Goal: Information Seeking & Learning: Check status

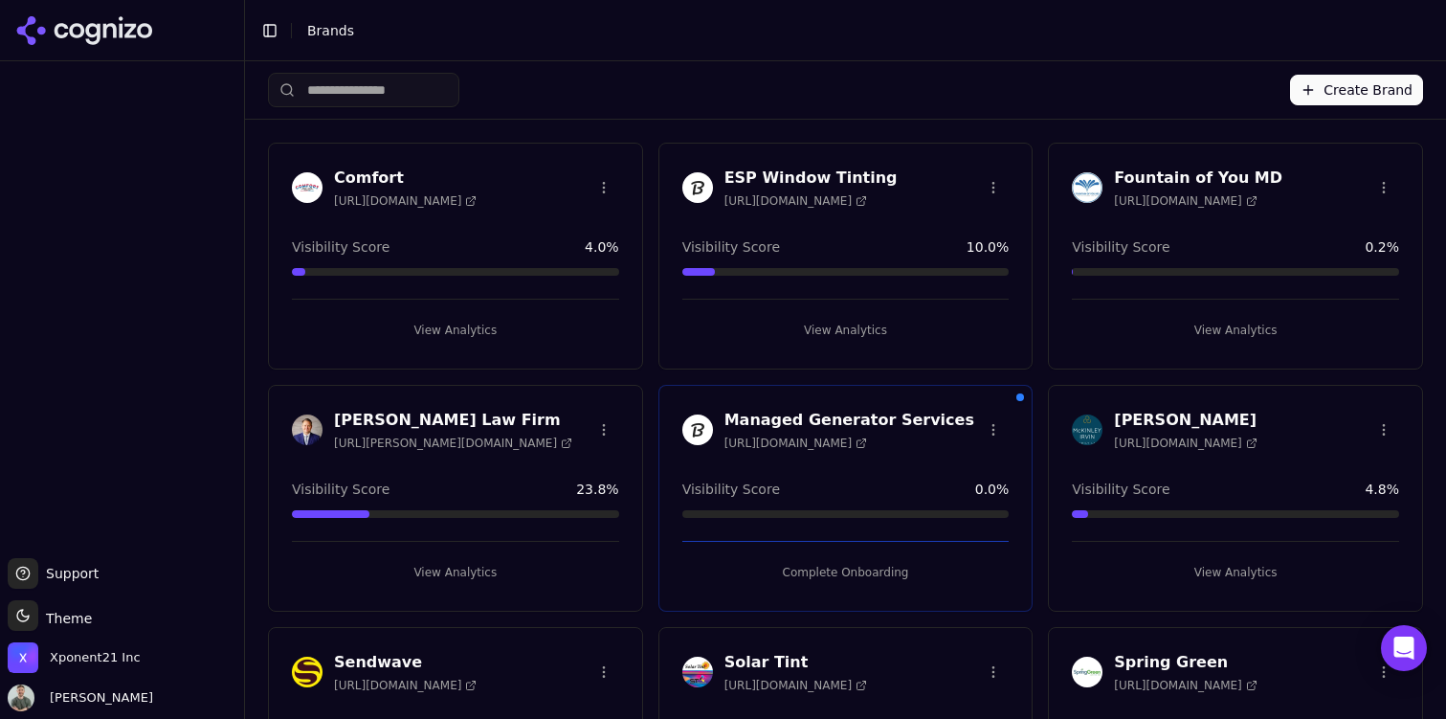
scroll to position [2, 0]
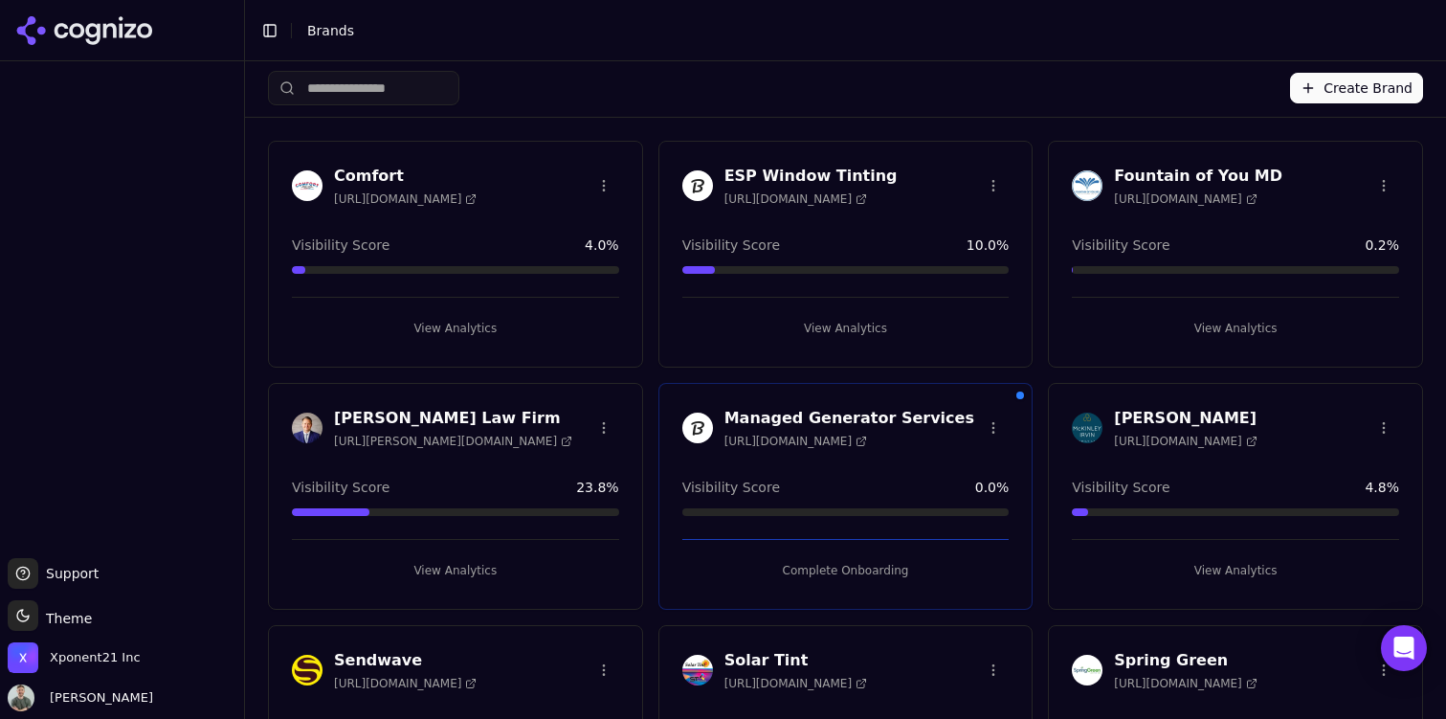
click at [840, 330] on button "View Analytics" at bounding box center [845, 328] width 327 height 31
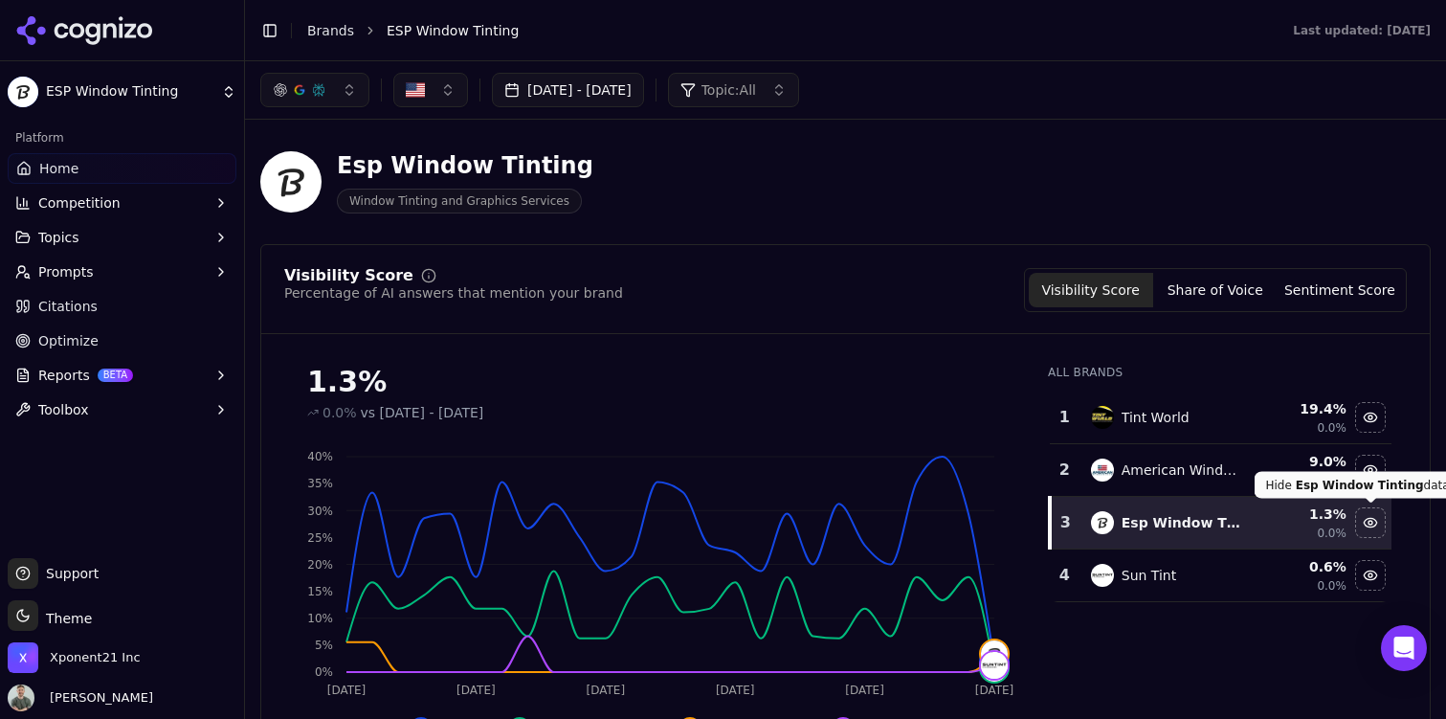
click at [1371, 523] on div "Hide esp window tinting data" at bounding box center [1370, 522] width 29 height 29
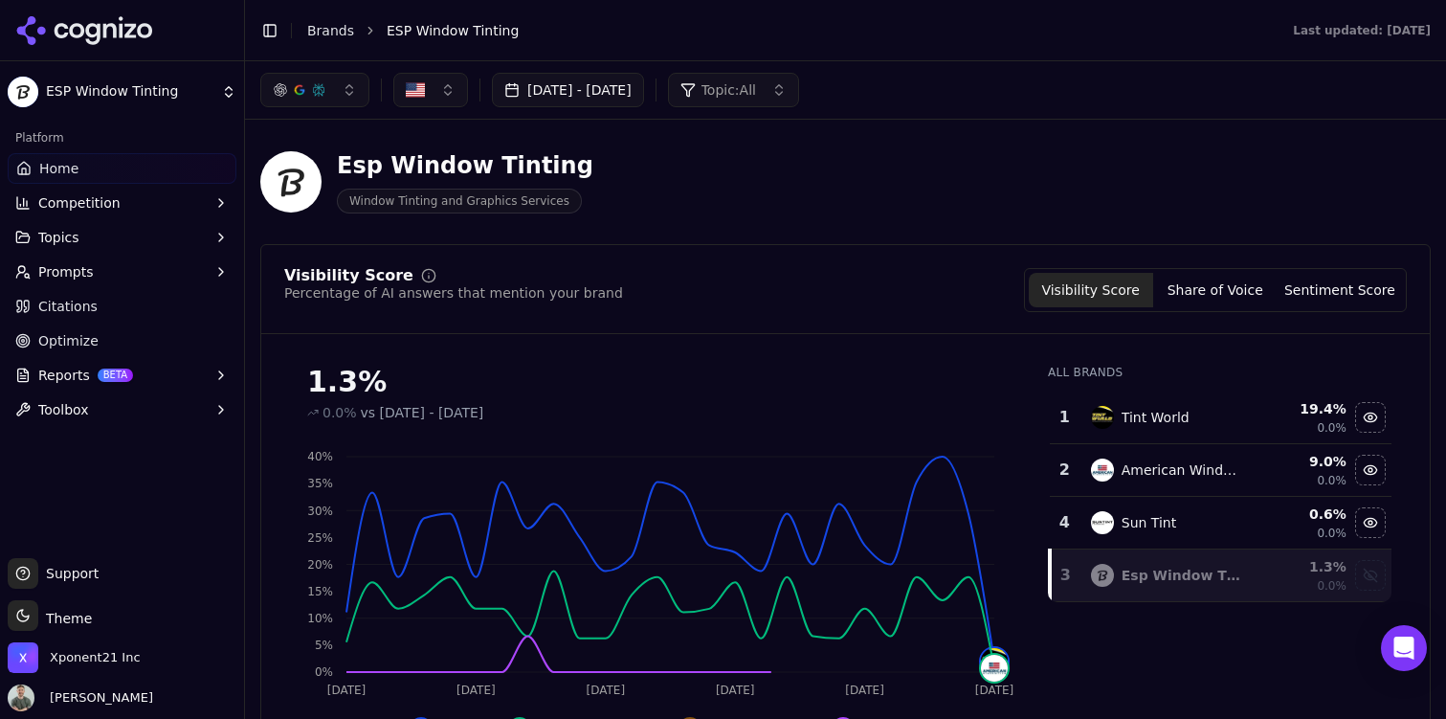
click at [1371, 523] on div "Hide sun tint data" at bounding box center [1370, 522] width 29 height 29
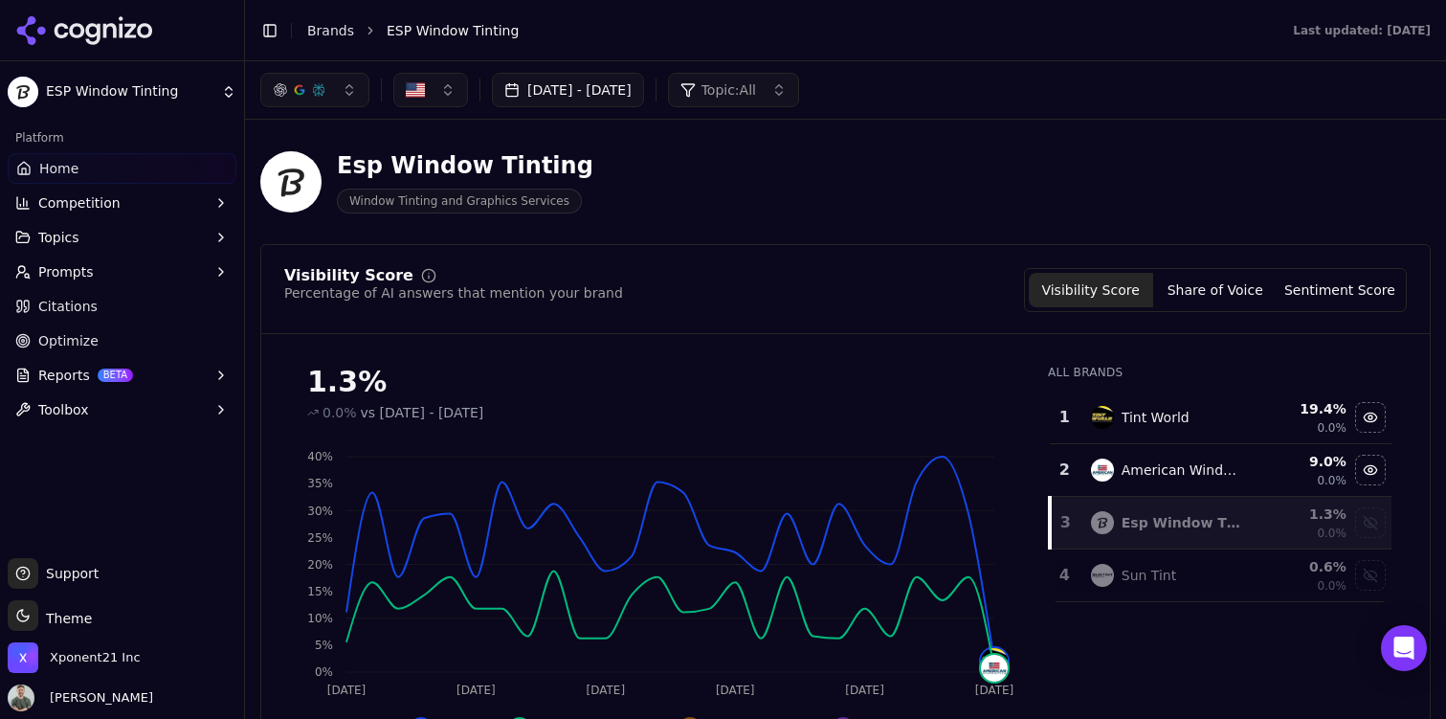
click at [1371, 523] on div "Show esp window tinting data" at bounding box center [1370, 522] width 29 height 29
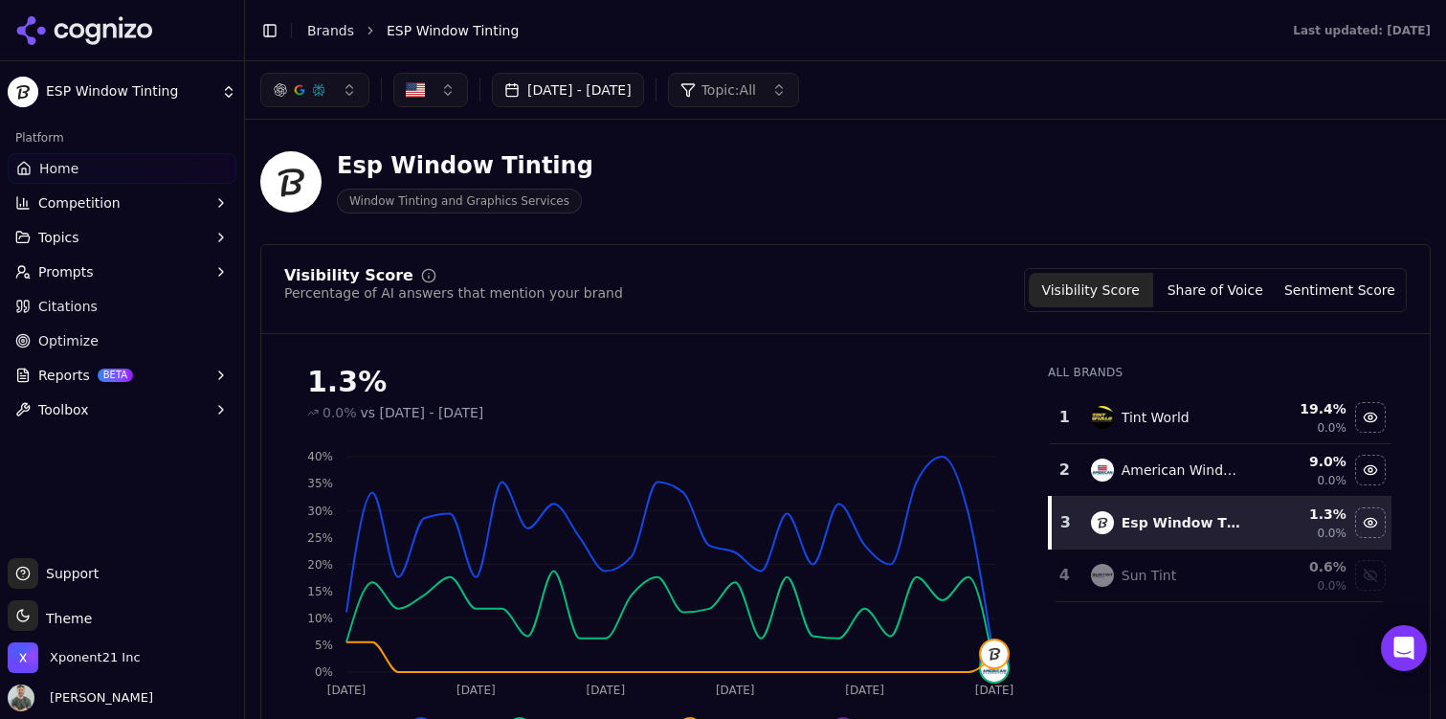
click at [566, 98] on button "[DATE] - [DATE]" at bounding box center [568, 90] width 152 height 34
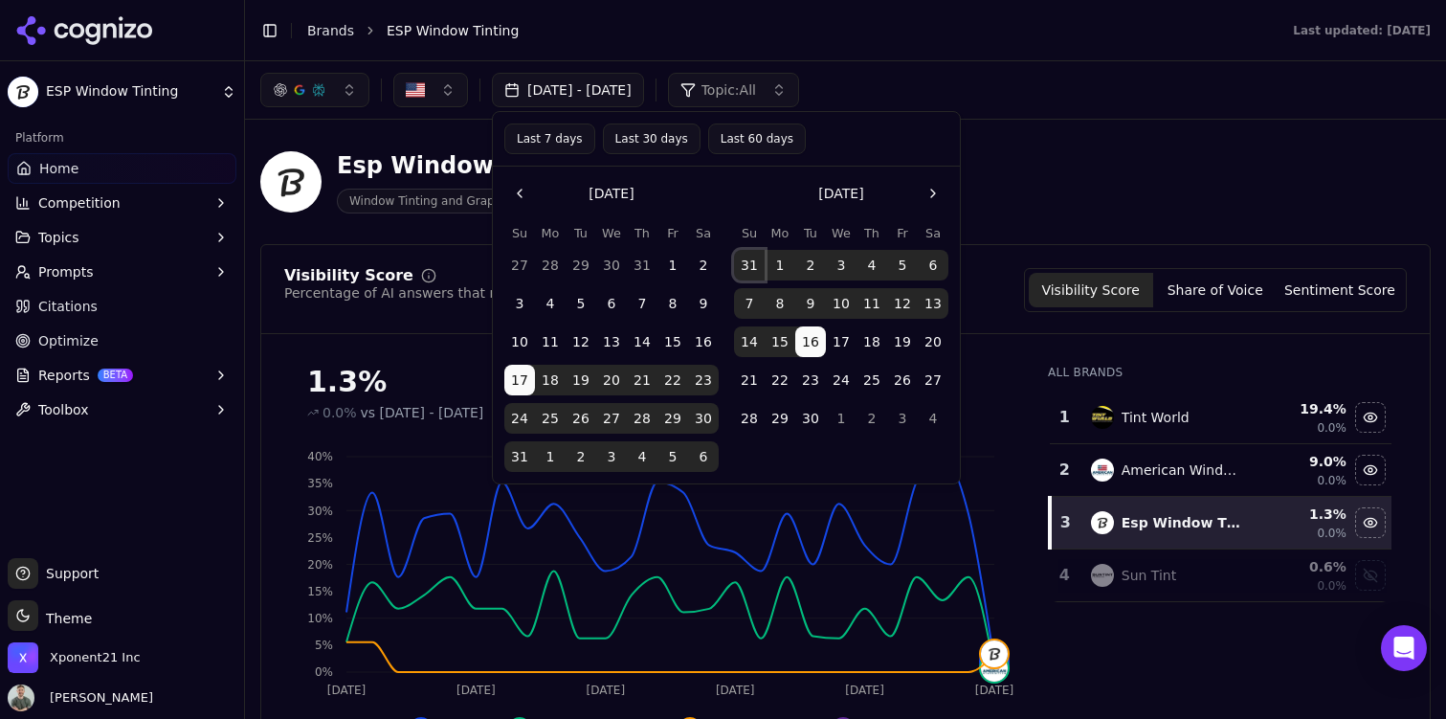
click at [739, 264] on button "31" at bounding box center [749, 265] width 31 height 31
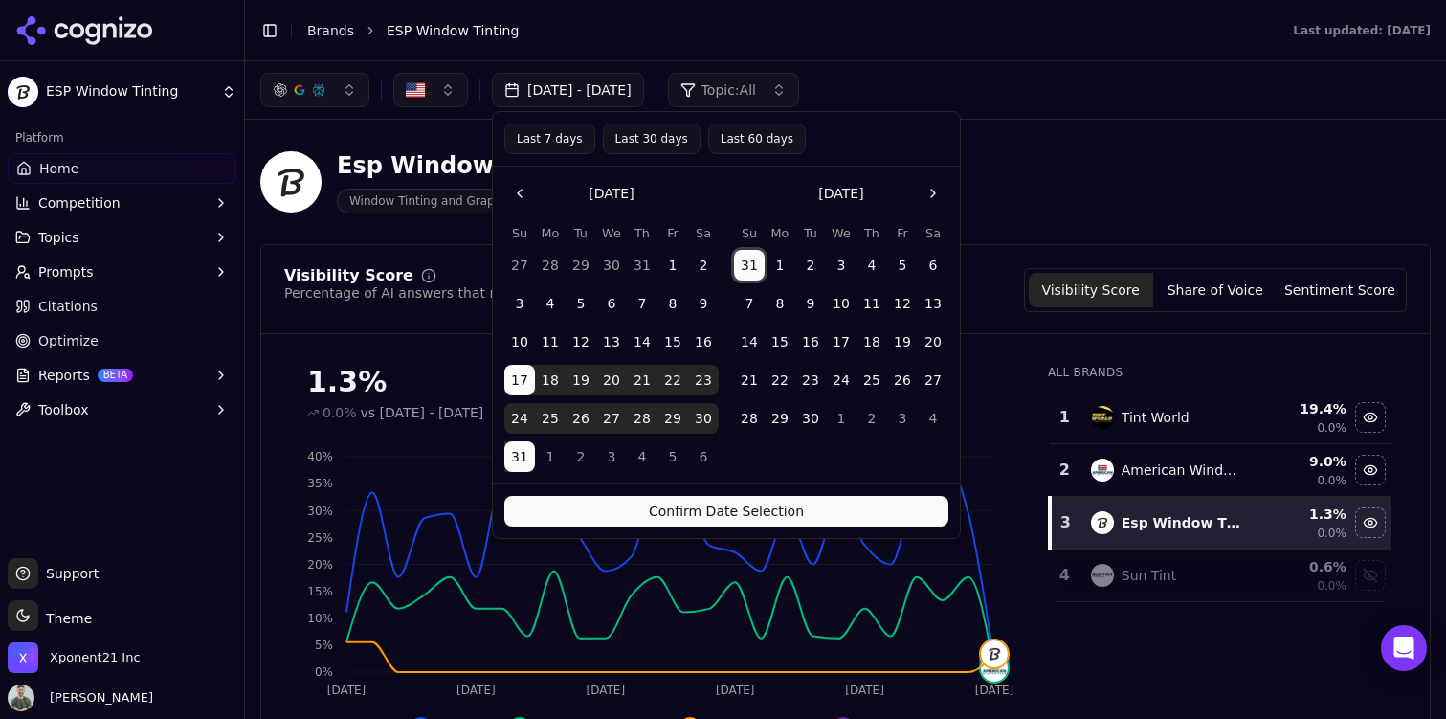
click at [812, 426] on button "30" at bounding box center [810, 418] width 31 height 31
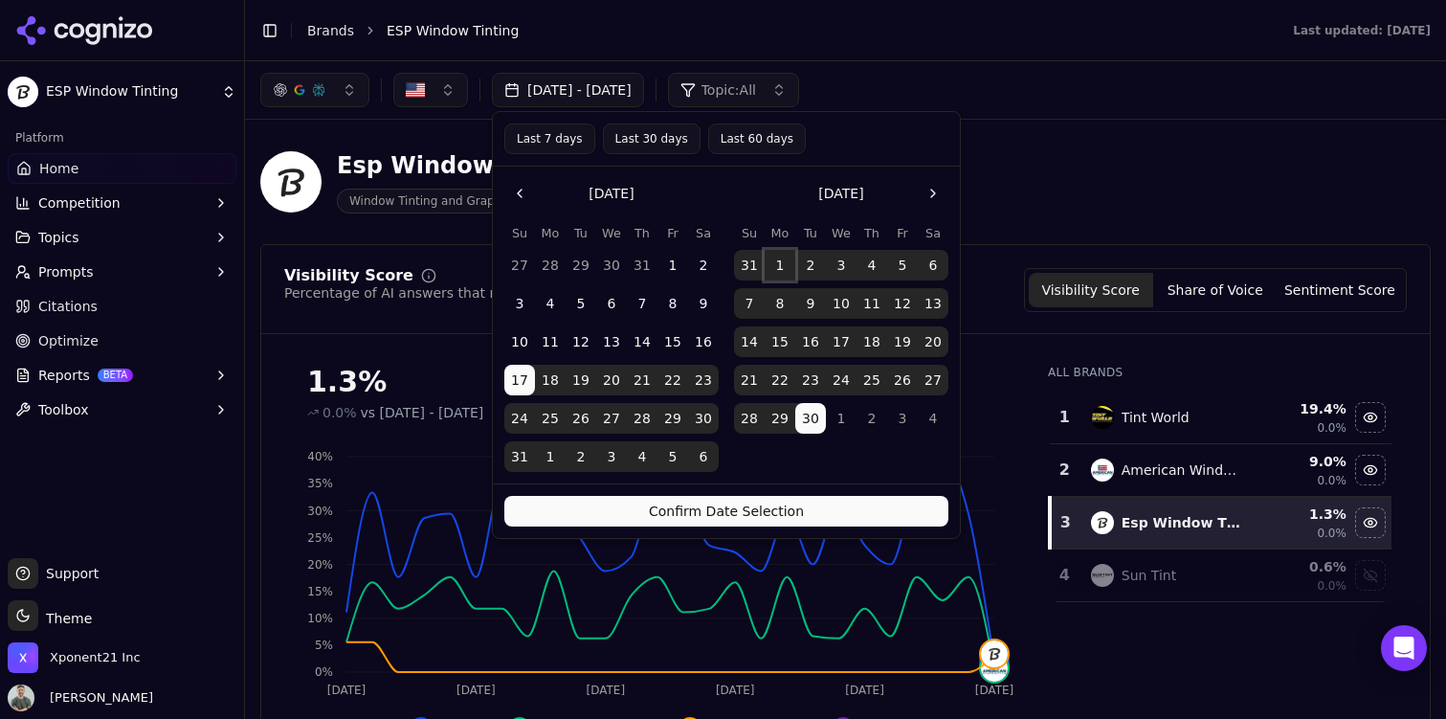
click at [772, 263] on button "1" at bounding box center [780, 265] width 31 height 31
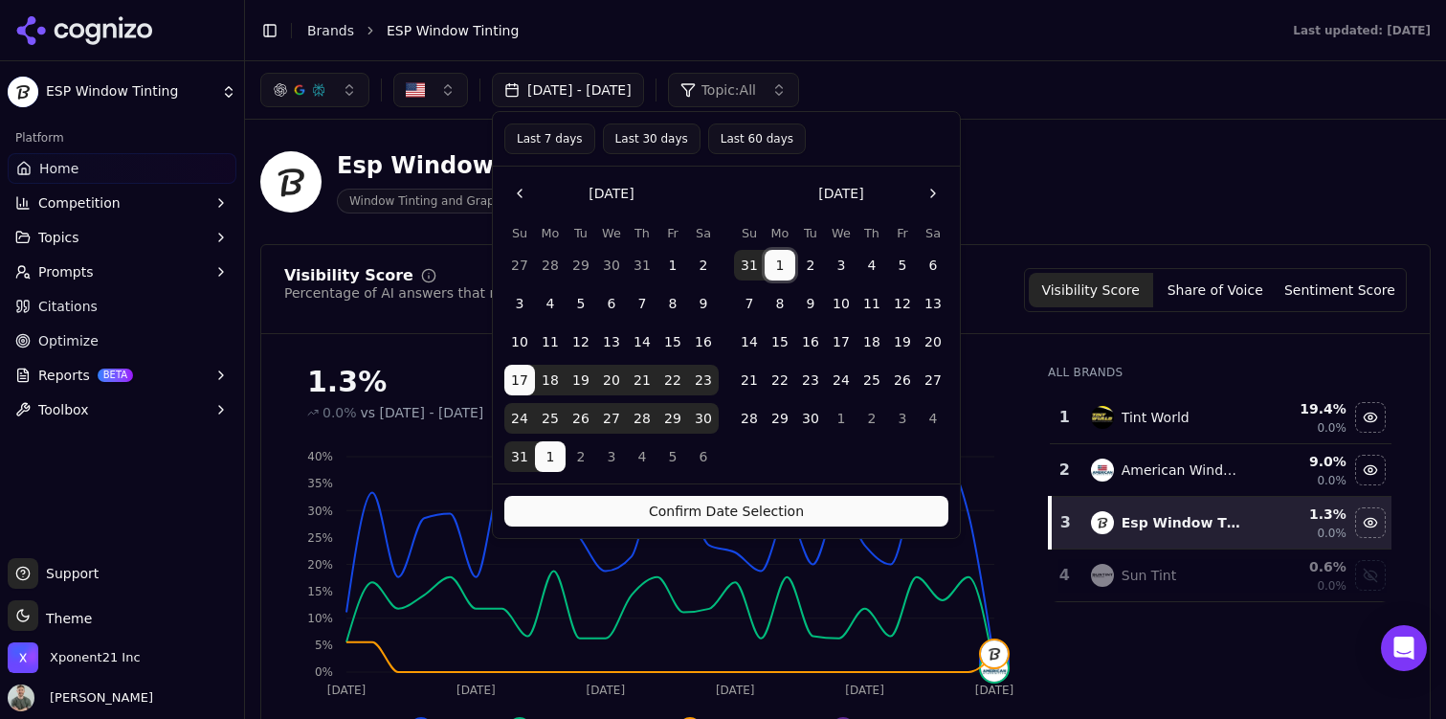
click at [772, 263] on button "1" at bounding box center [780, 265] width 31 height 31
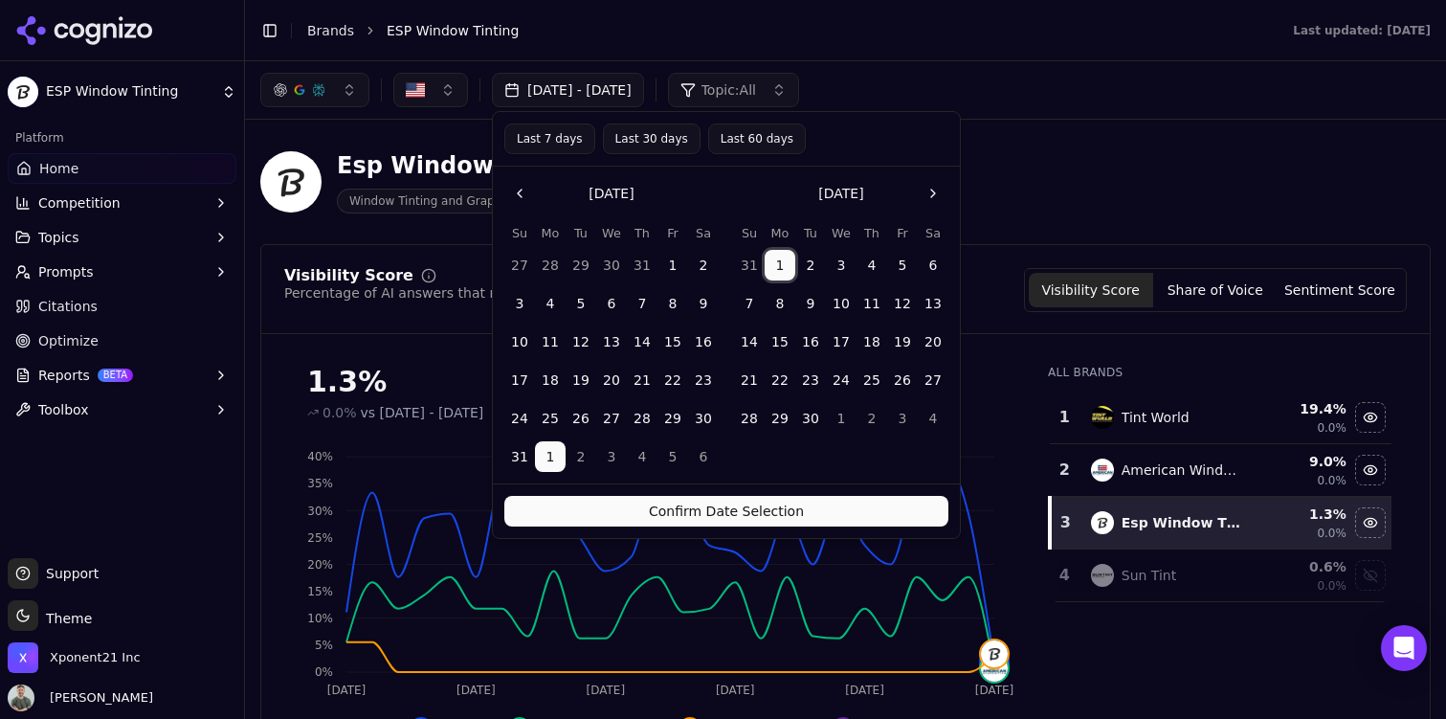
click at [811, 412] on button "30" at bounding box center [810, 418] width 31 height 31
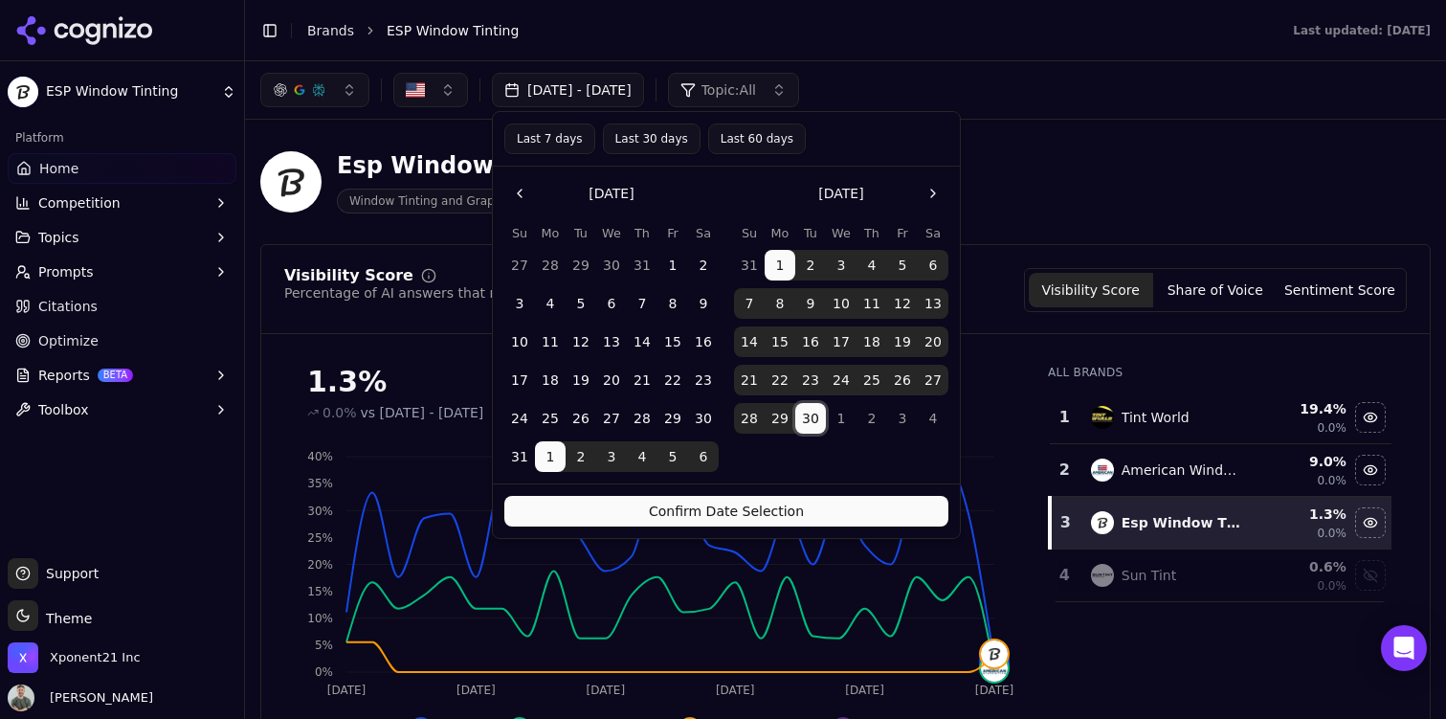
click at [785, 522] on button "Confirm Date Selection" at bounding box center [726, 511] width 444 height 31
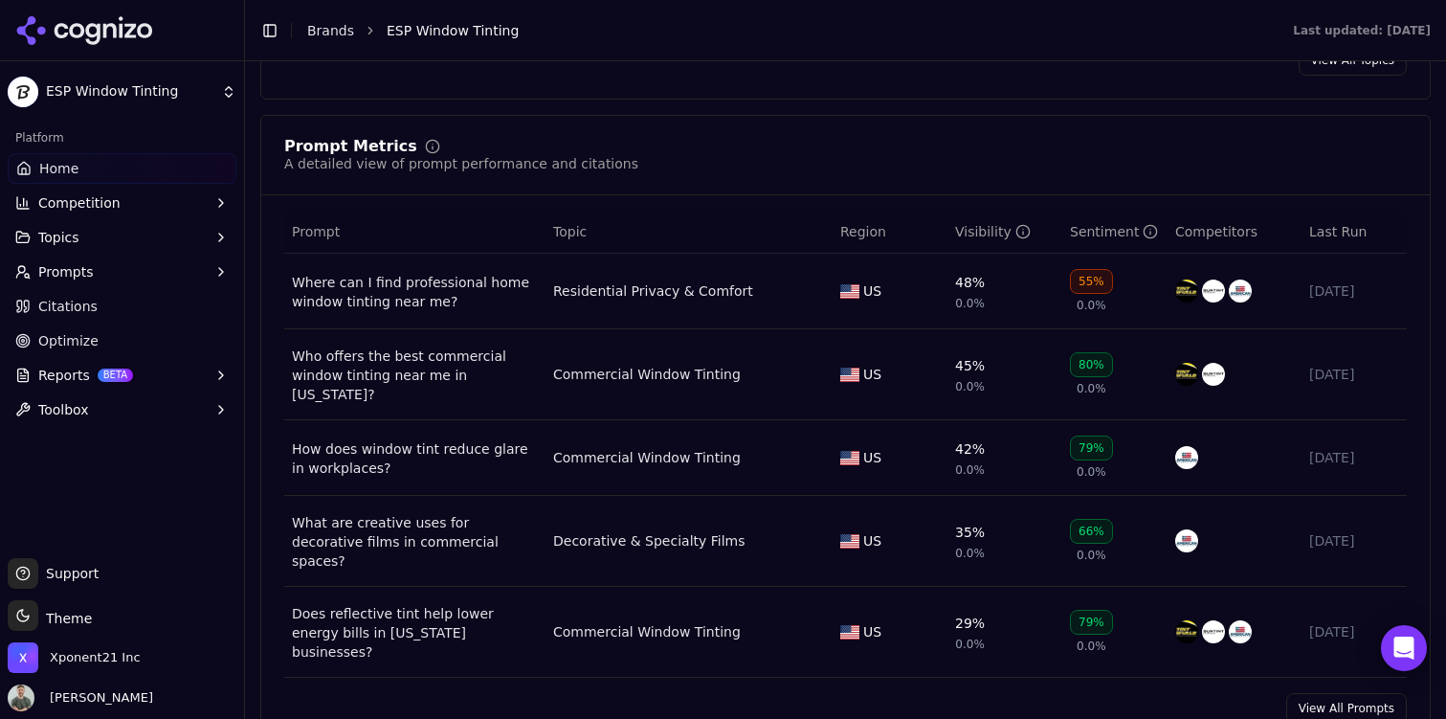
scroll to position [1311, 0]
click at [1359, 233] on span "Last Run" at bounding box center [1337, 232] width 57 height 19
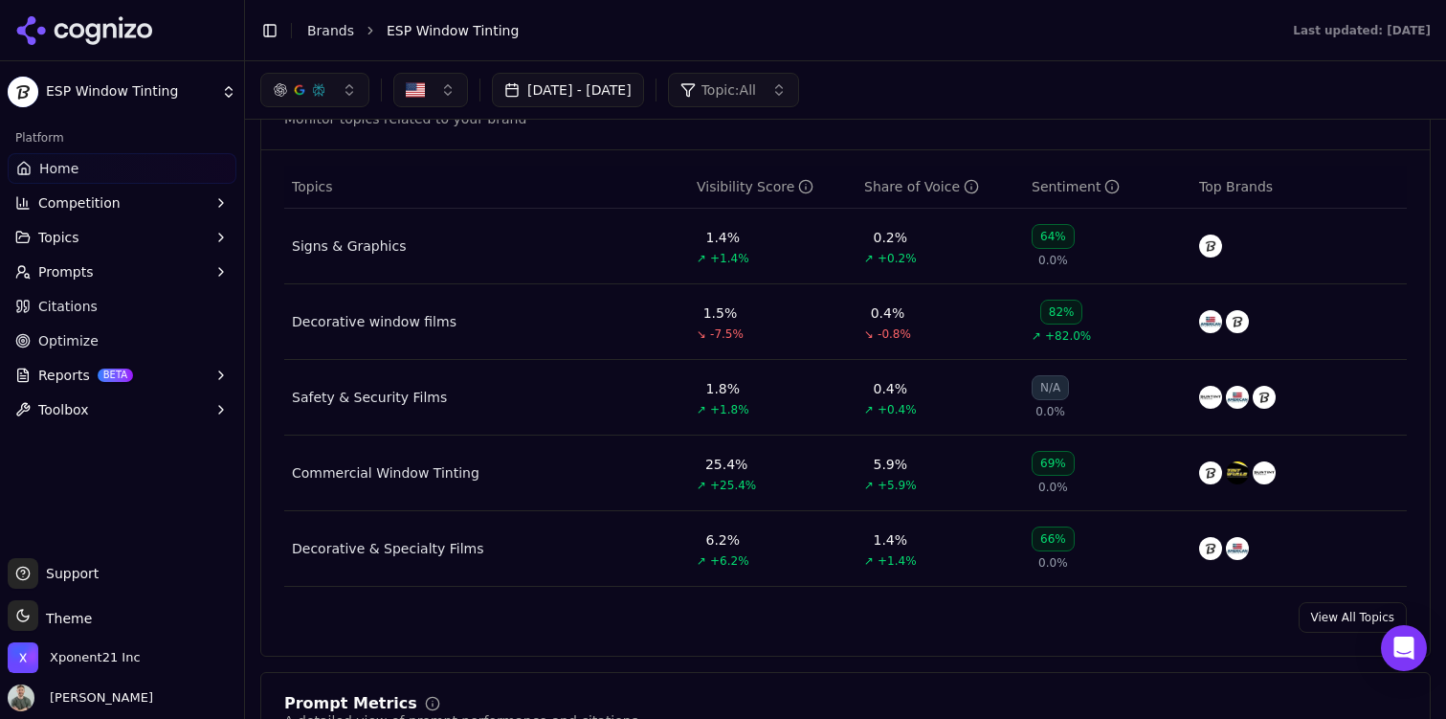
scroll to position [536, 0]
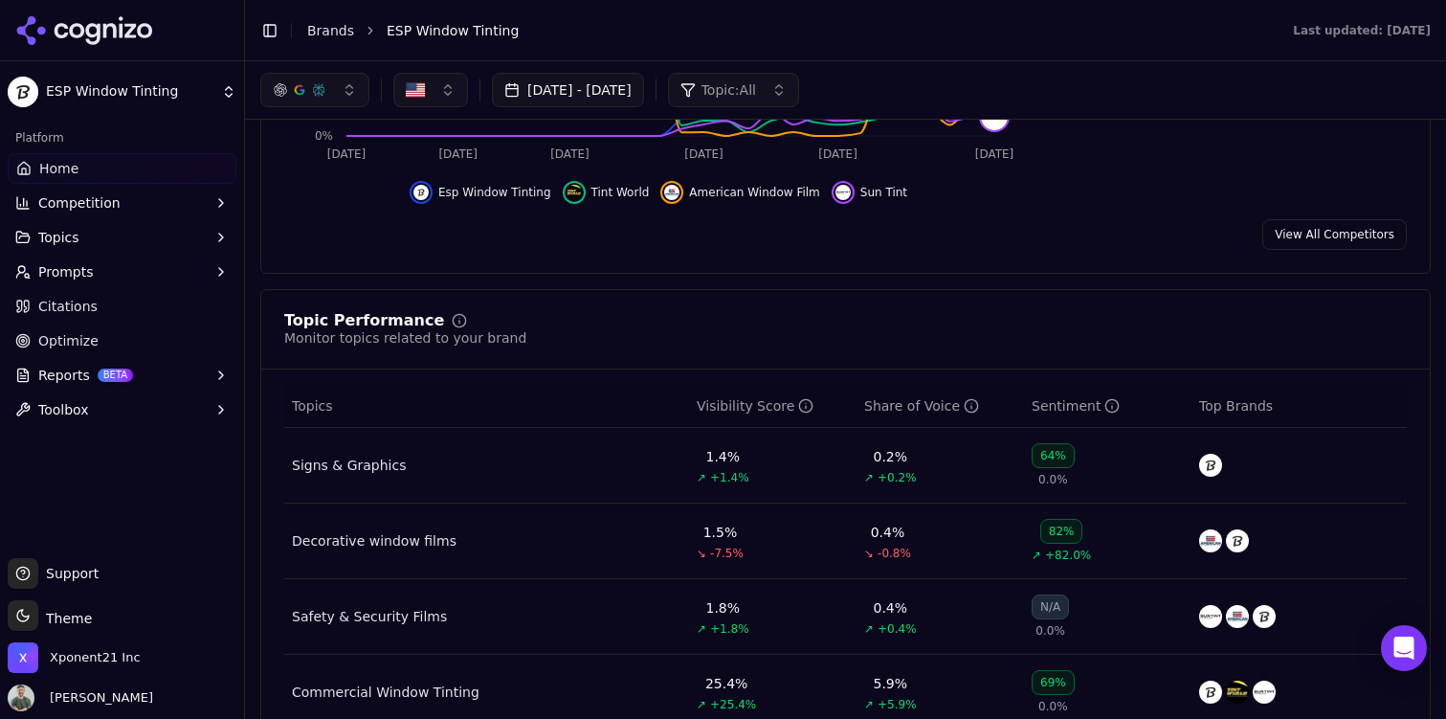
click at [640, 91] on button "[DATE] - [DATE]" at bounding box center [568, 90] width 152 height 34
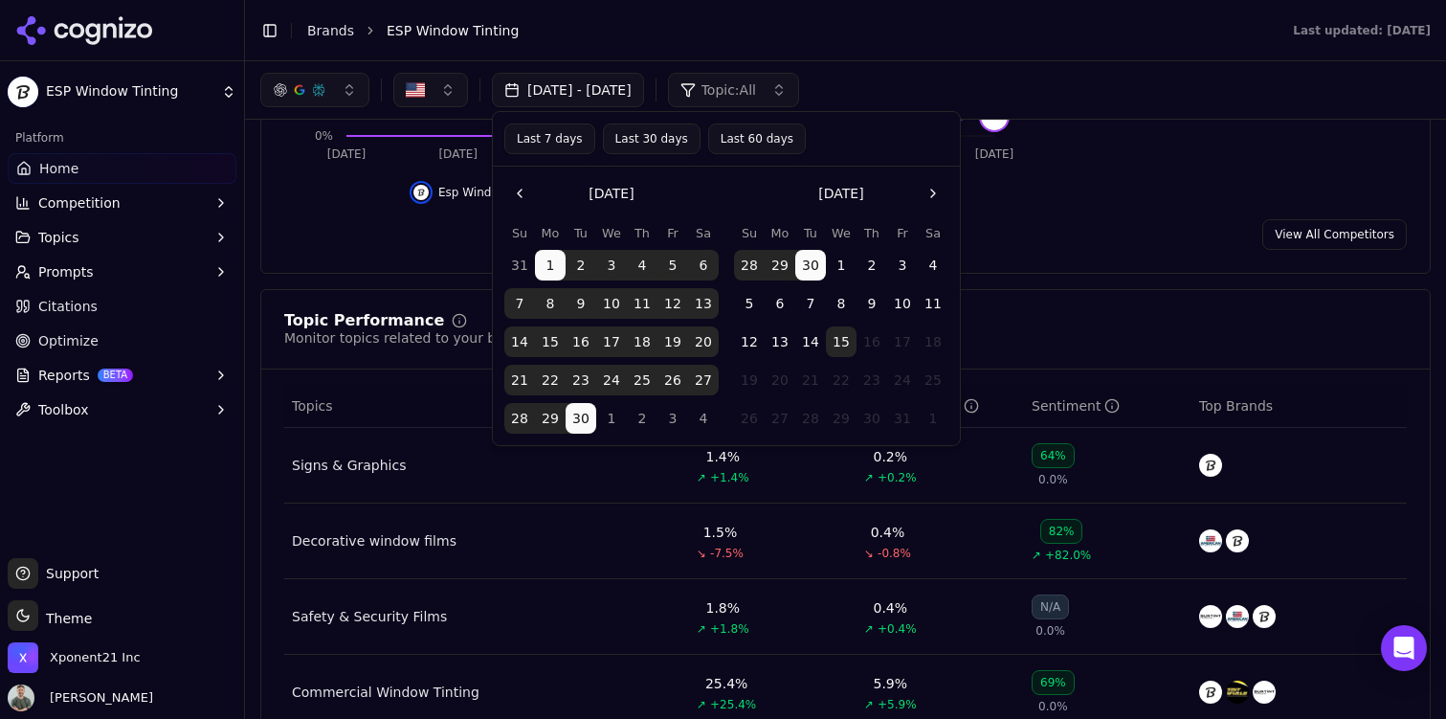
click at [558, 345] on button "15" at bounding box center [550, 341] width 31 height 31
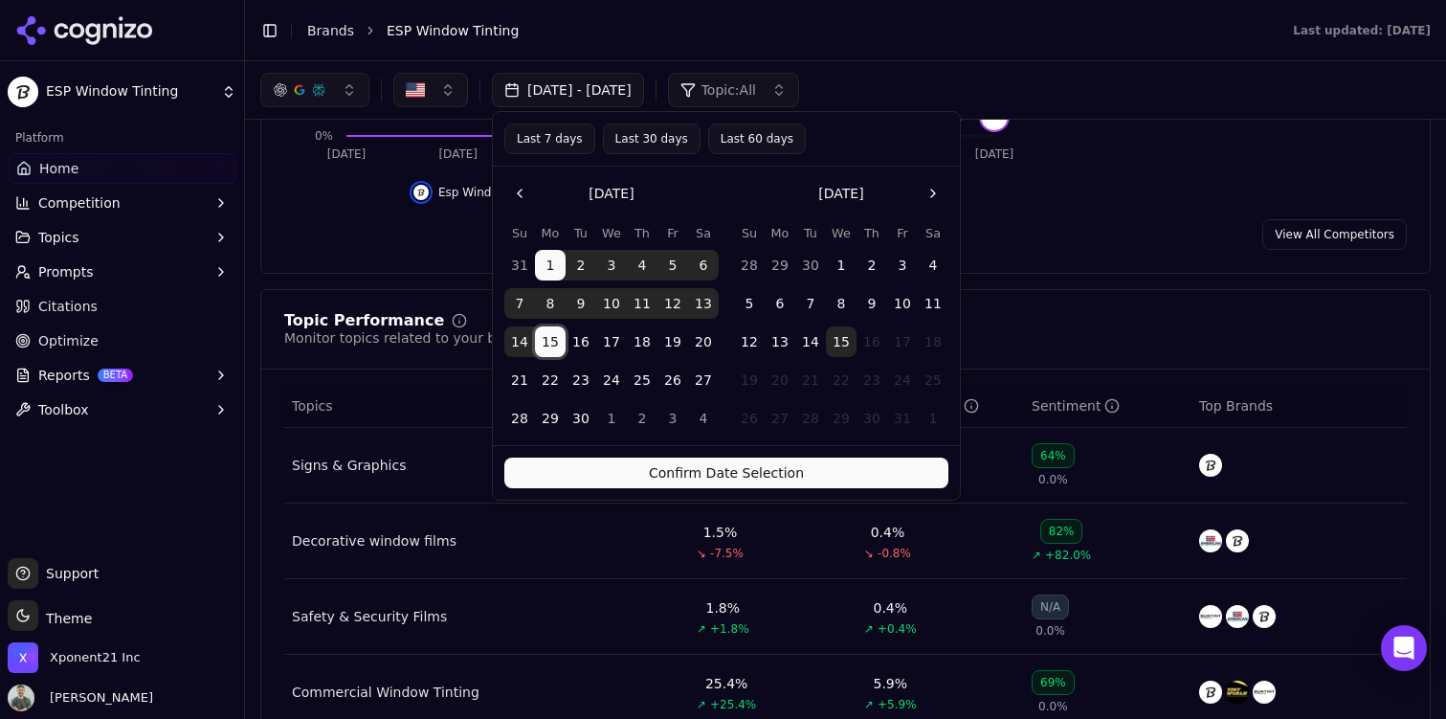
click at [837, 346] on button "15" at bounding box center [841, 341] width 31 height 31
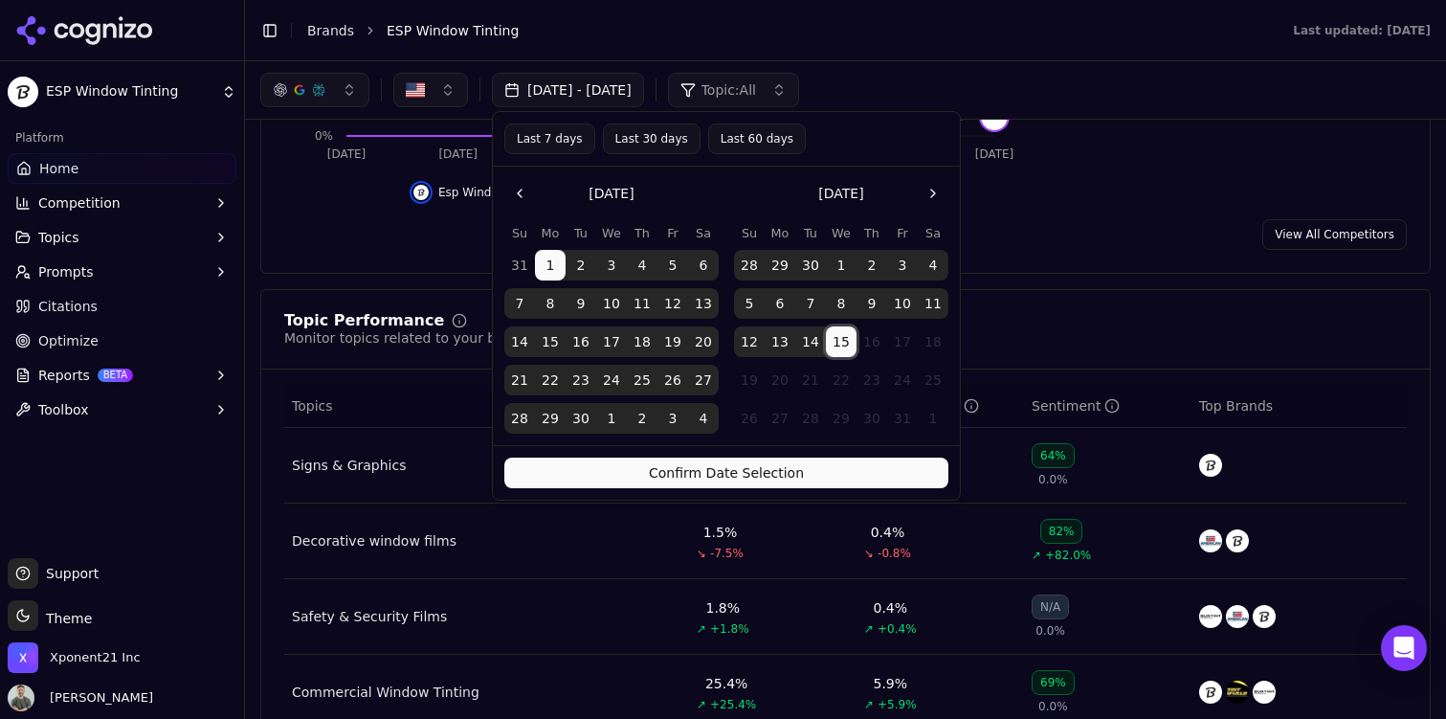
click at [594, 203] on nav at bounding box center [726, 193] width 444 height 31
click at [547, 337] on button "15" at bounding box center [550, 341] width 31 height 31
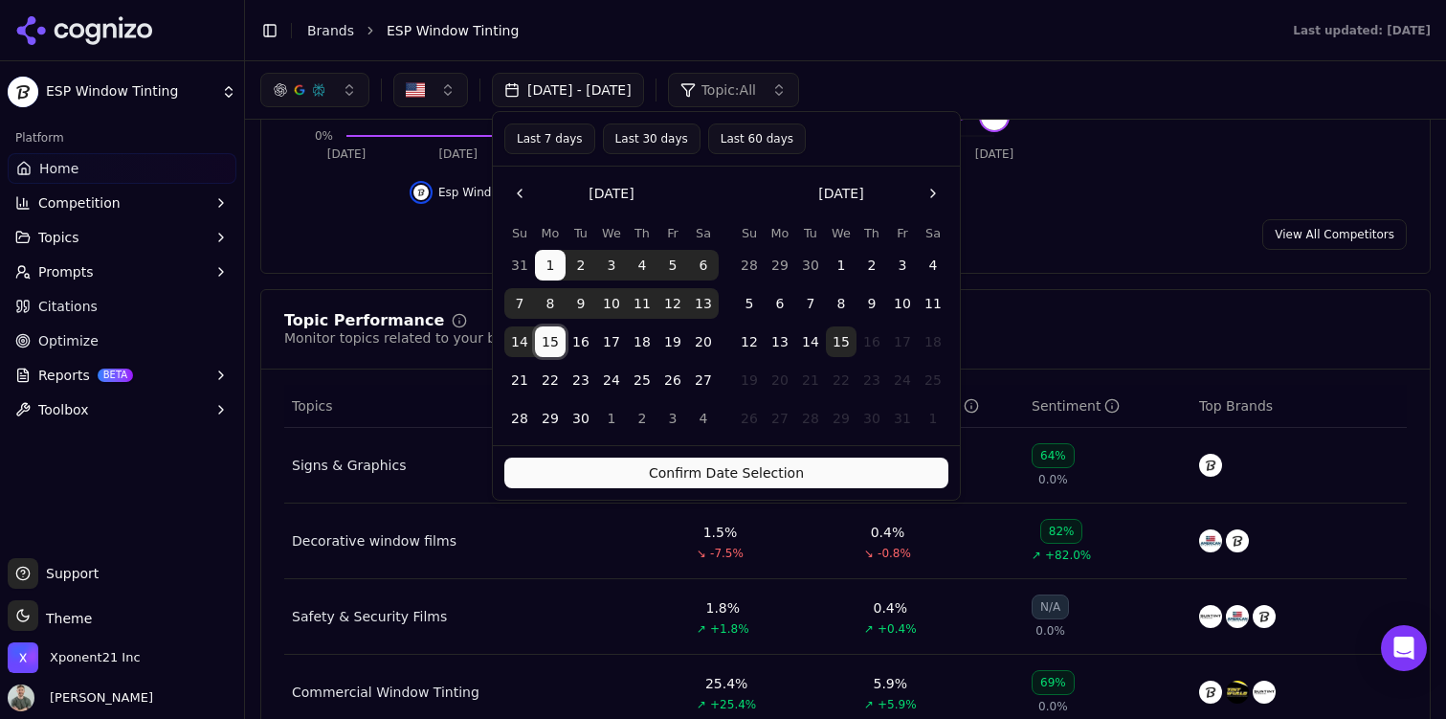
click at [547, 337] on button "15" at bounding box center [550, 341] width 31 height 31
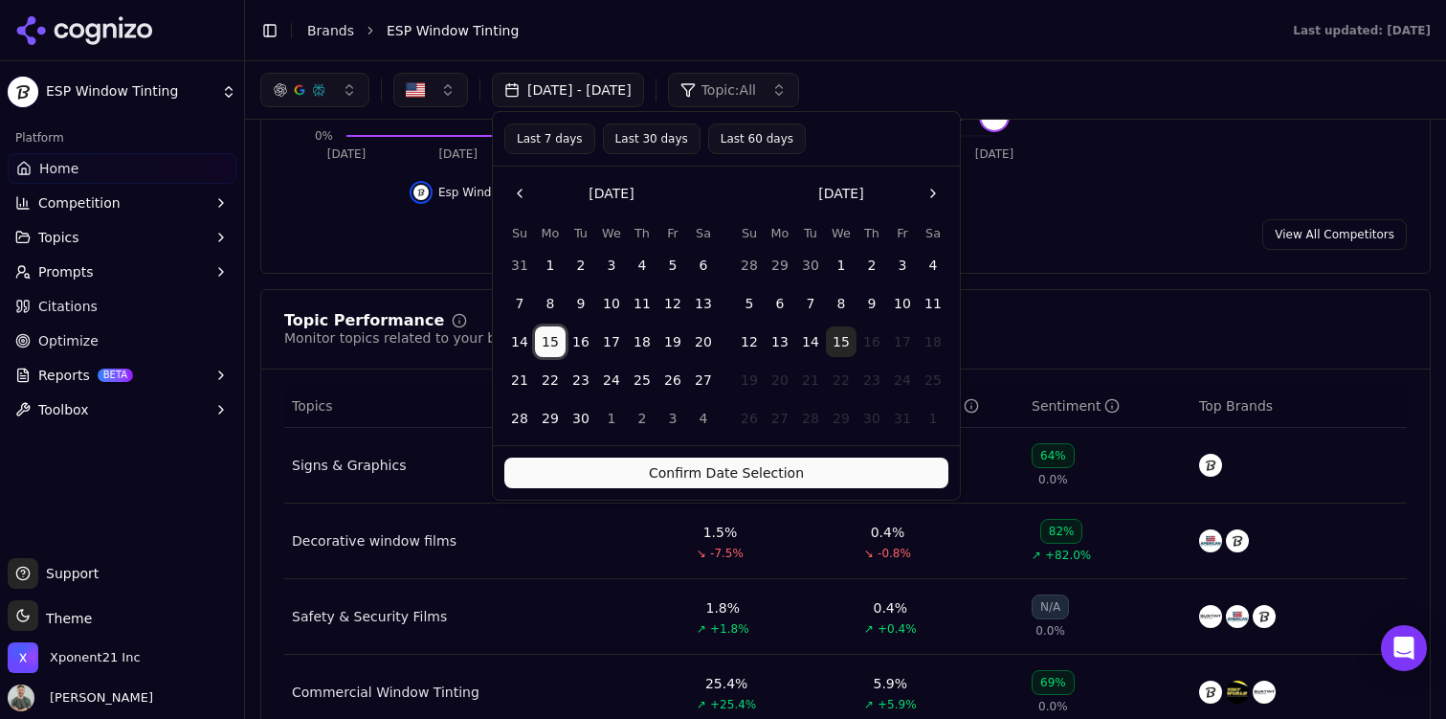
click at [833, 338] on button "15" at bounding box center [841, 341] width 31 height 31
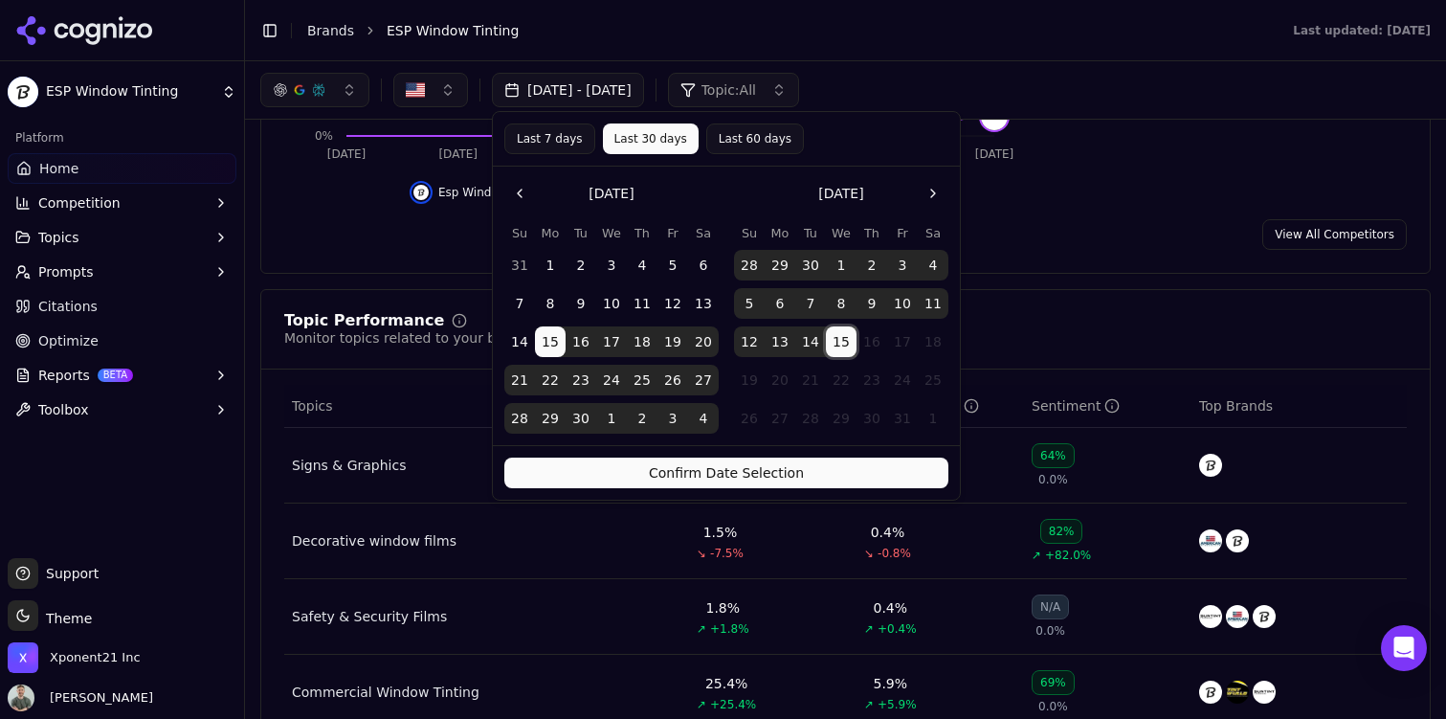
click at [775, 475] on button "Confirm Date Selection" at bounding box center [726, 472] width 444 height 31
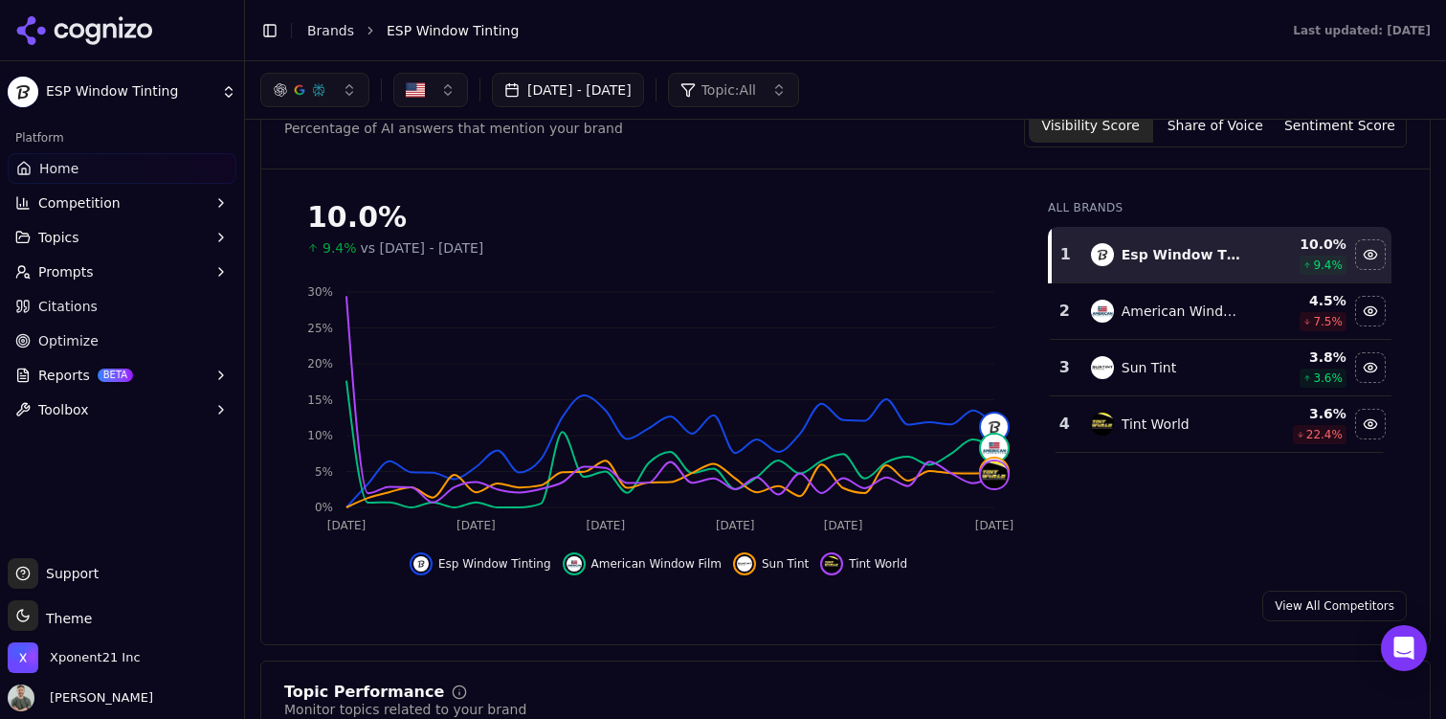
scroll to position [95, 0]
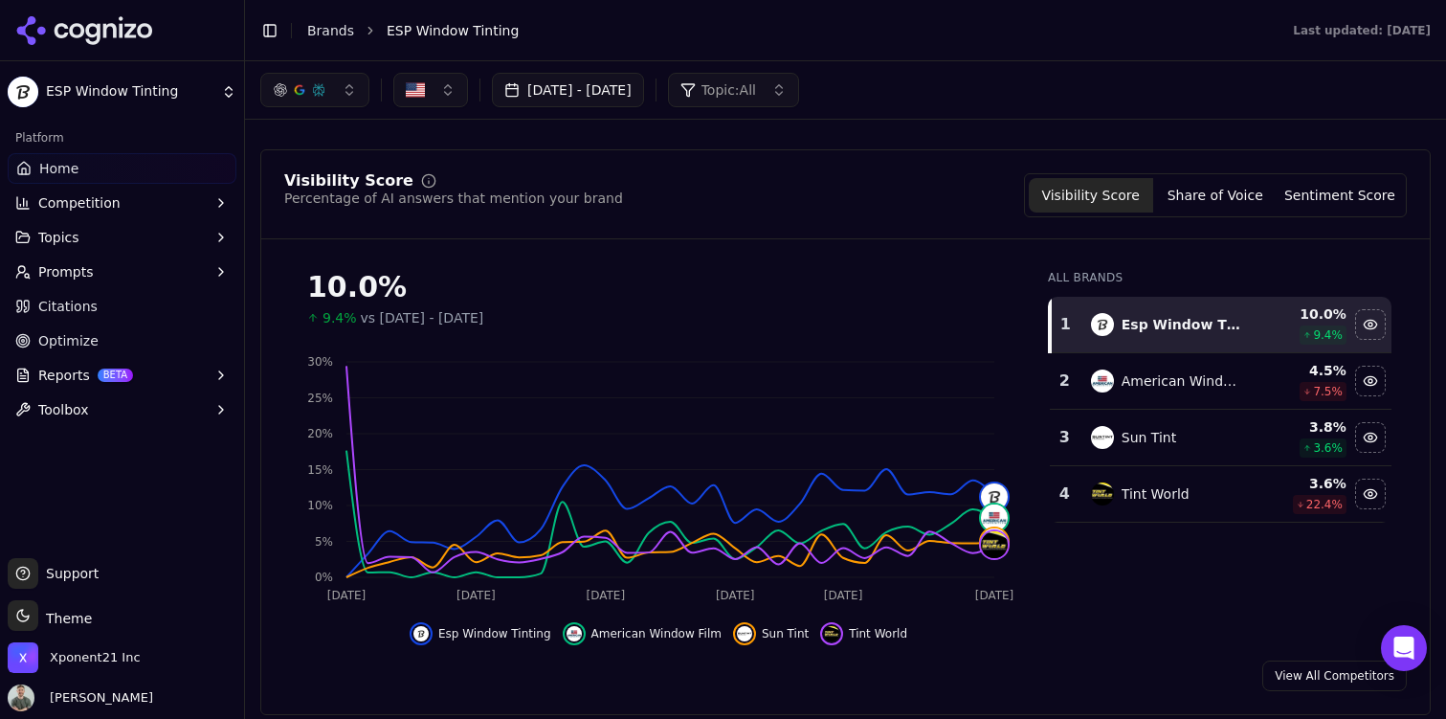
click at [634, 65] on div "[DATE] - [DATE] Topic: All" at bounding box center [845, 89] width 1201 height 57
click at [634, 81] on button "[DATE] - [DATE]" at bounding box center [568, 90] width 152 height 34
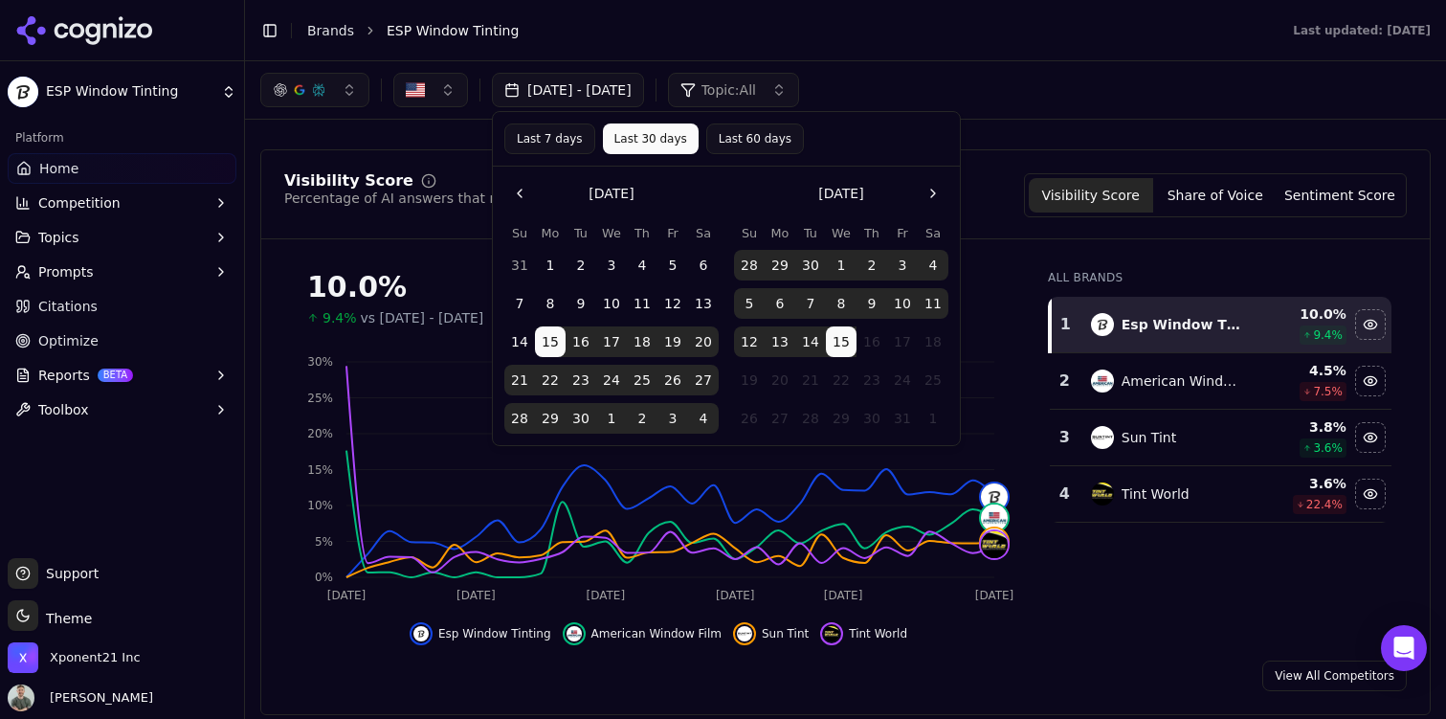
click at [501, 192] on div "[DATE] Su Mo Tu We Th Fr Sa 31 1 2 3 4 5 6 7 8 9 10 11 12 13 14 15 16 17 18 19 …" at bounding box center [726, 305] width 467 height 278
click at [504, 193] on button "Go to the Previous Month" at bounding box center [519, 193] width 31 height 31
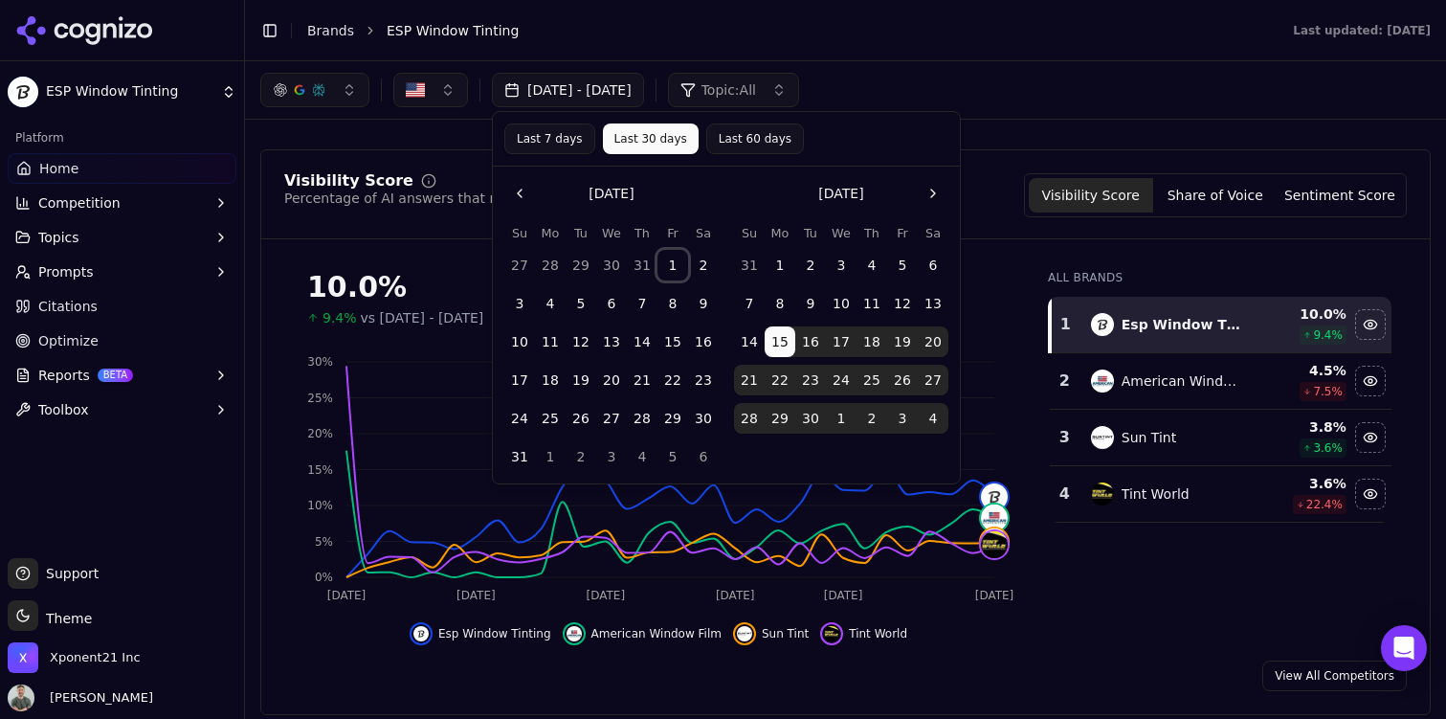
click at [671, 255] on button "1" at bounding box center [672, 265] width 31 height 31
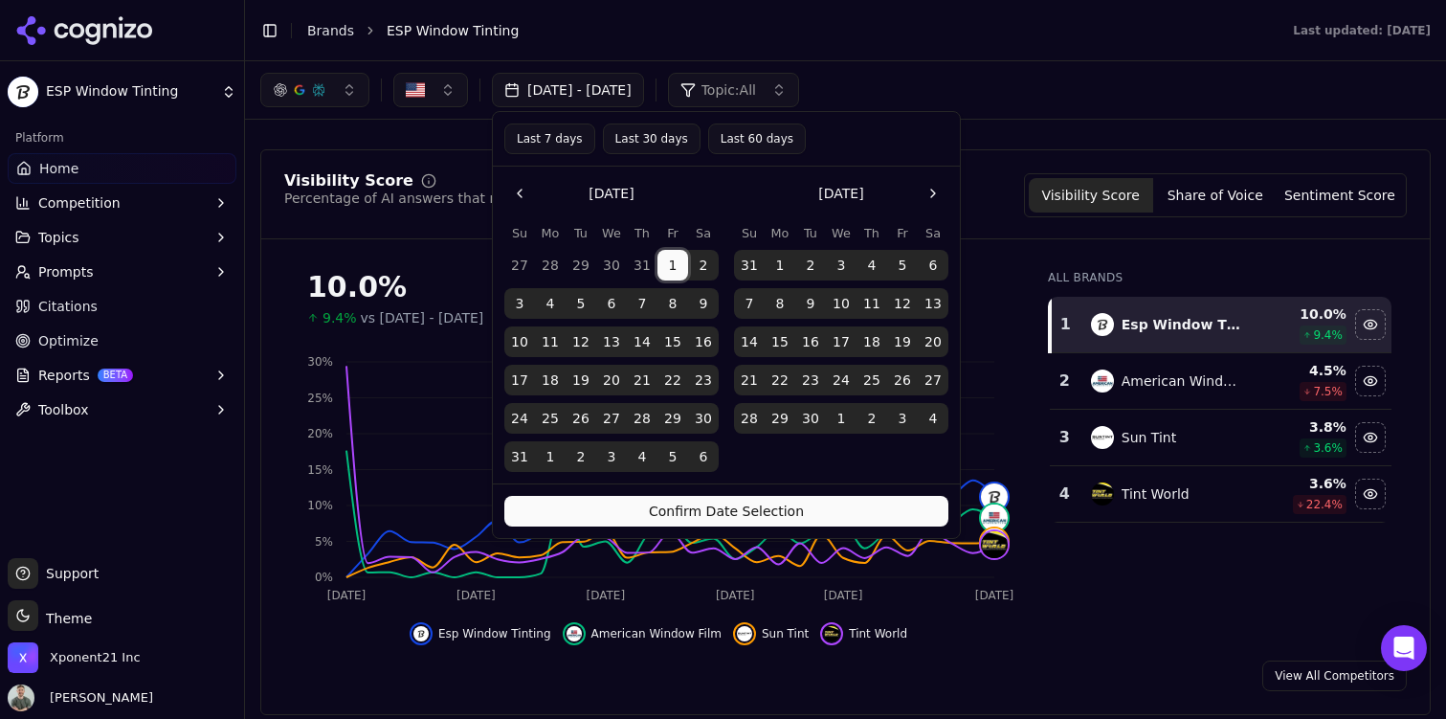
click at [761, 496] on button "Confirm Date Selection" at bounding box center [726, 511] width 444 height 31
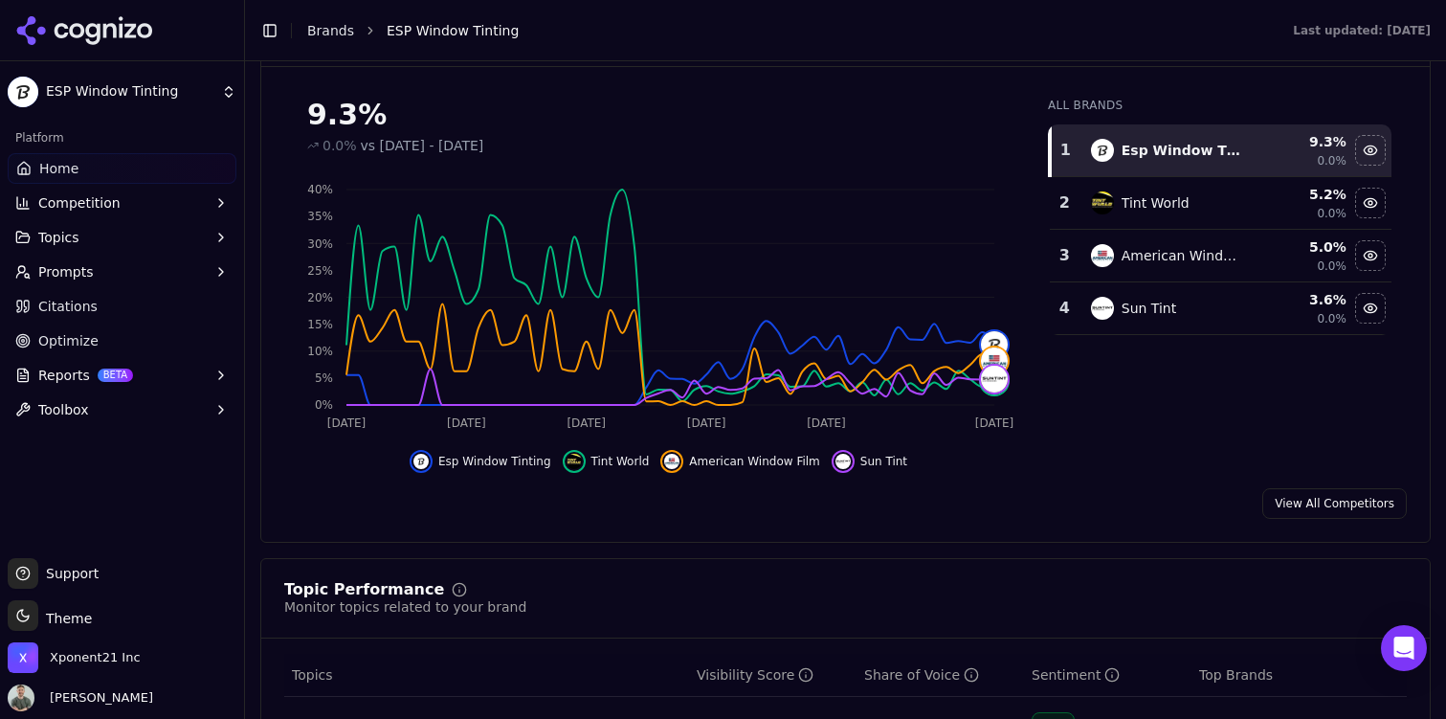
scroll to position [268, 0]
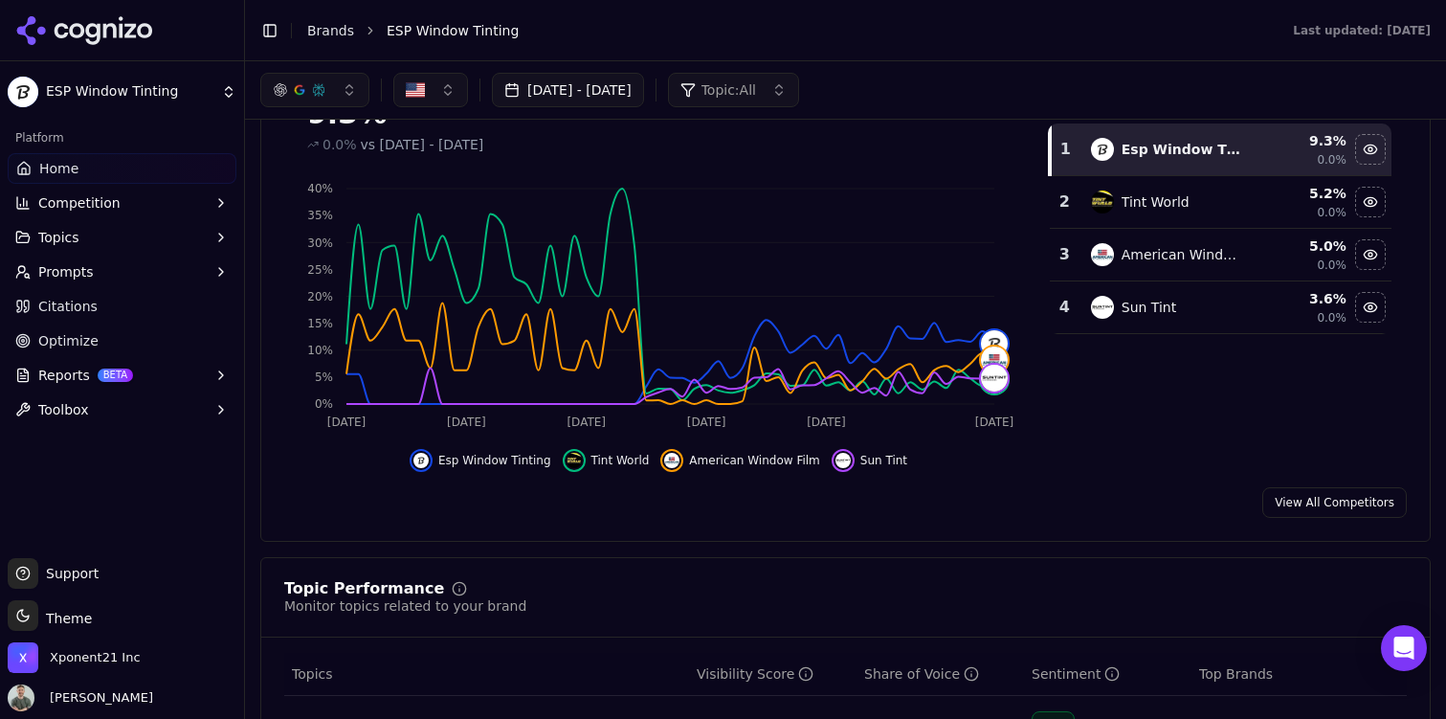
click at [574, 94] on button "[DATE] - [DATE]" at bounding box center [568, 90] width 152 height 34
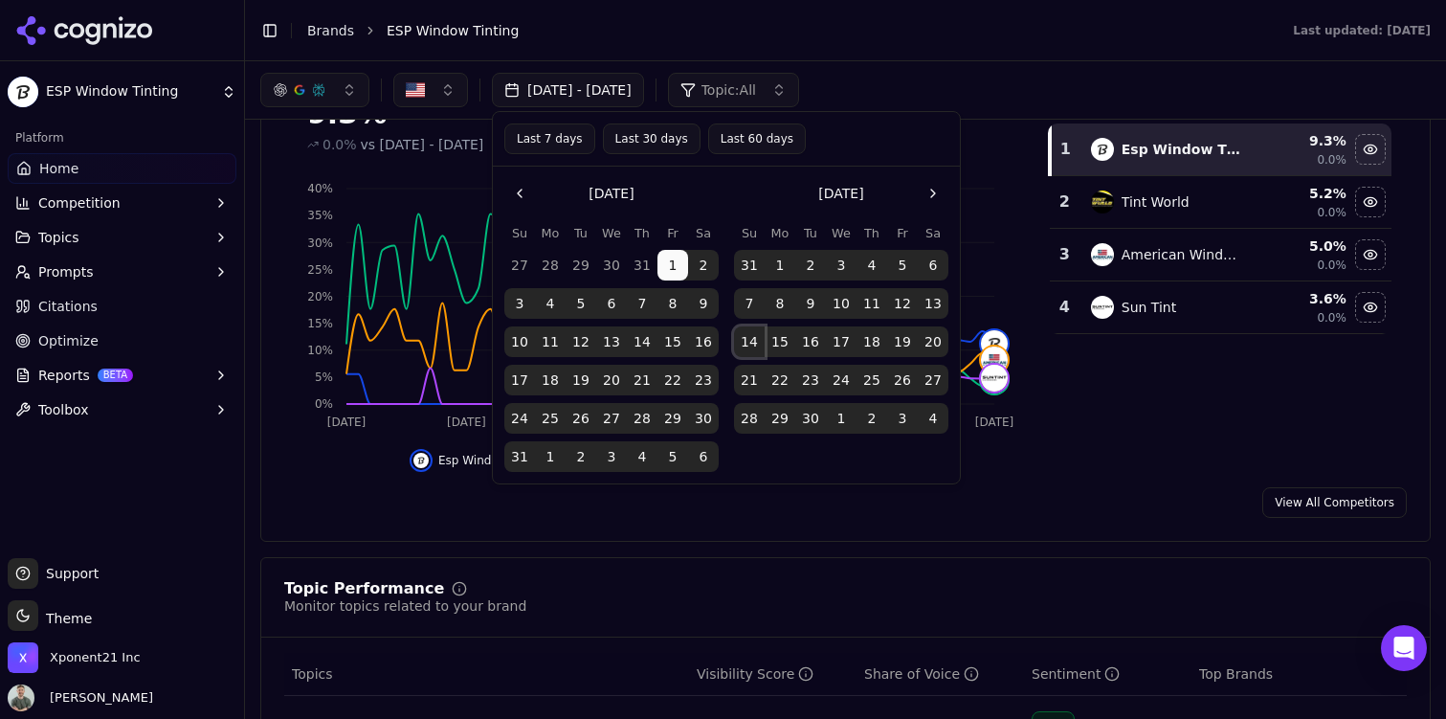
click at [750, 341] on button "14" at bounding box center [749, 341] width 31 height 31
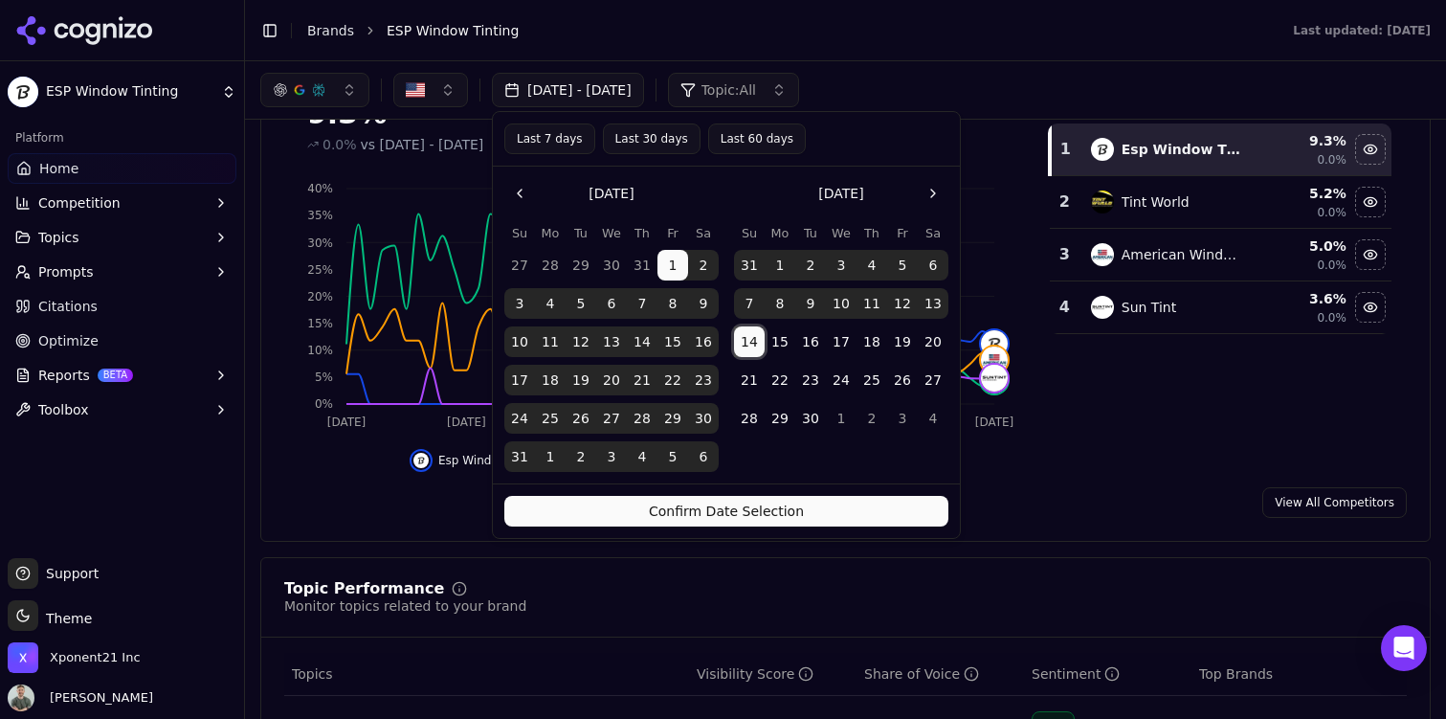
click at [750, 341] on button "14" at bounding box center [749, 341] width 31 height 31
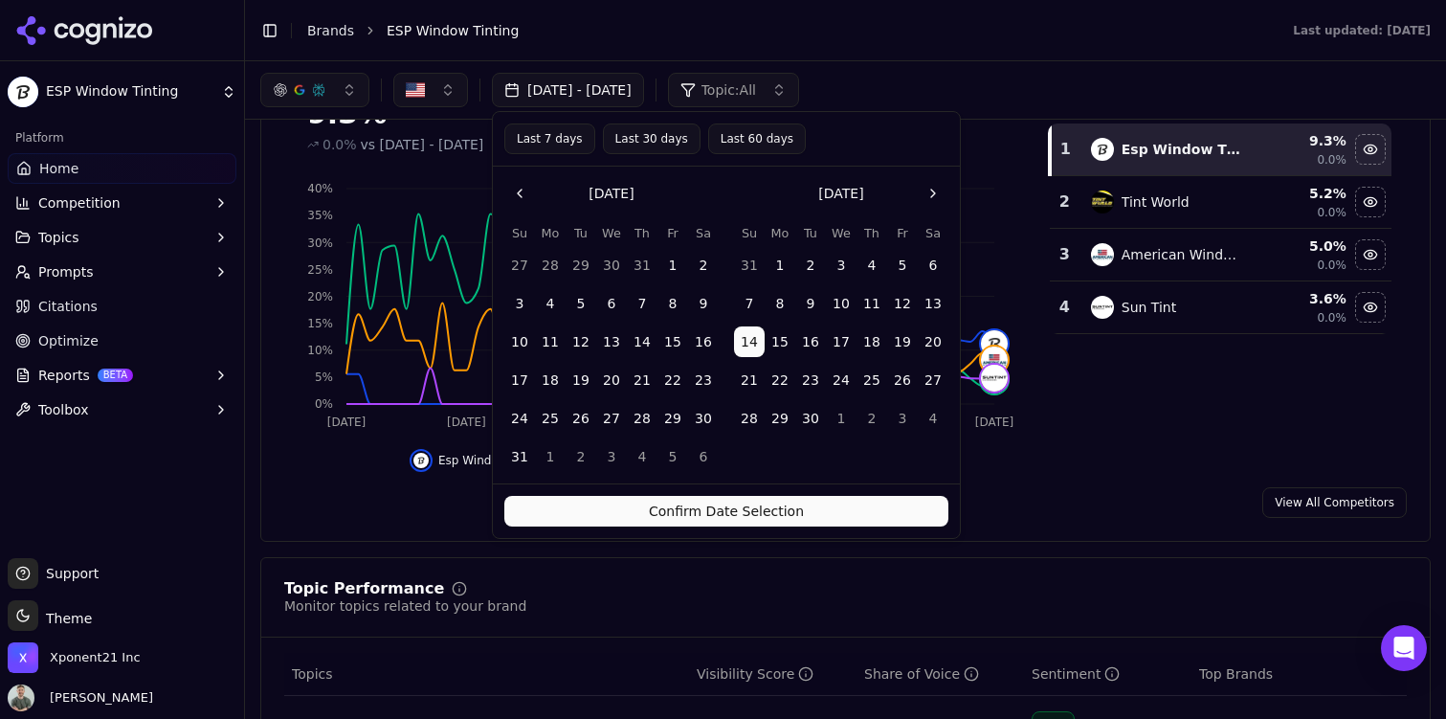
click at [927, 187] on button "Go to the Next Month" at bounding box center [933, 193] width 31 height 31
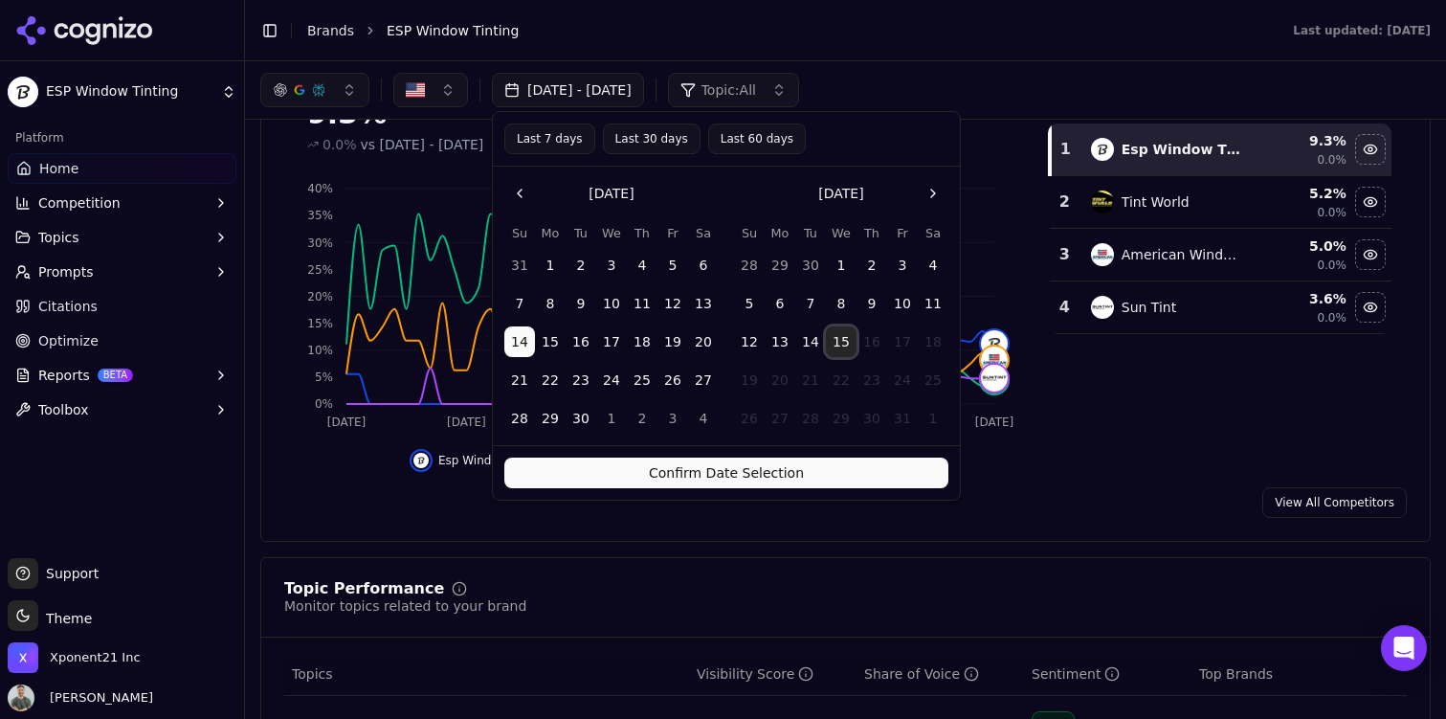
click at [838, 346] on button "15" at bounding box center [841, 341] width 31 height 31
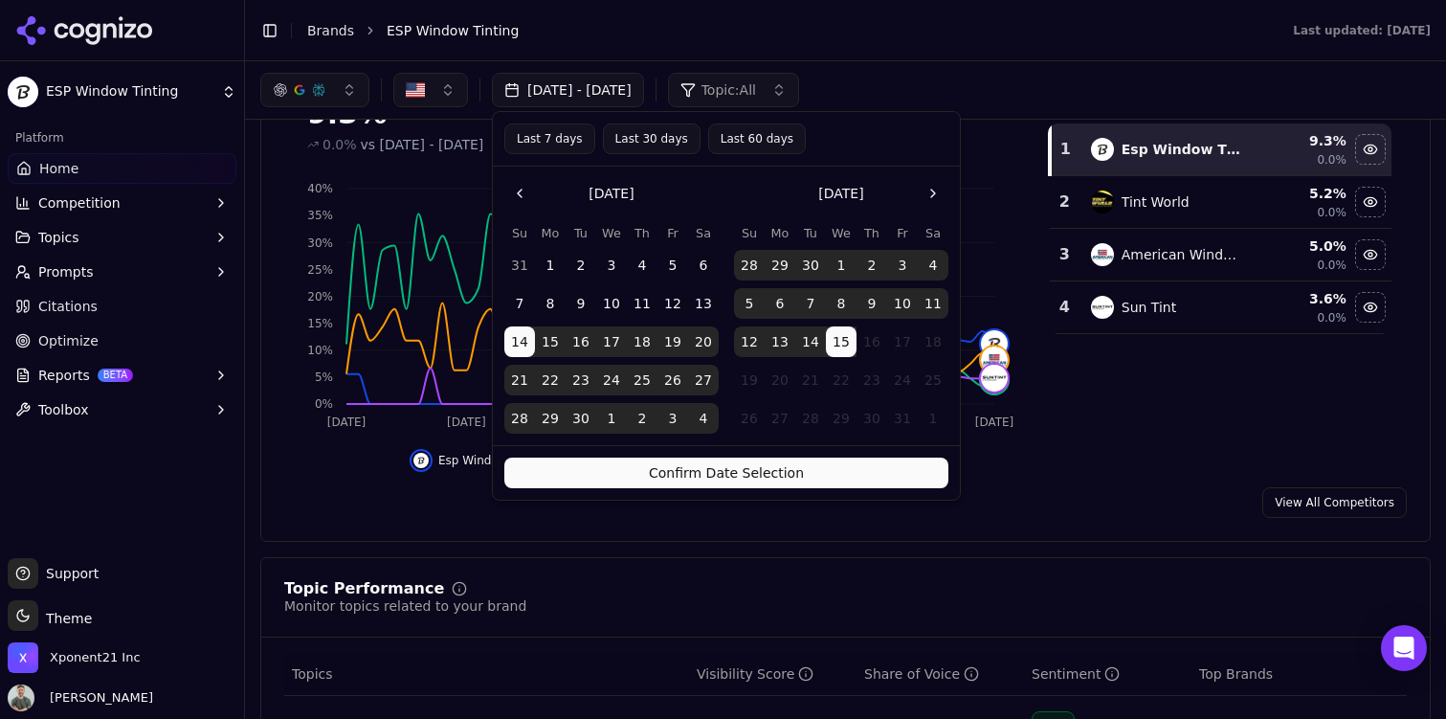
click at [729, 479] on button "Confirm Date Selection" at bounding box center [726, 472] width 444 height 31
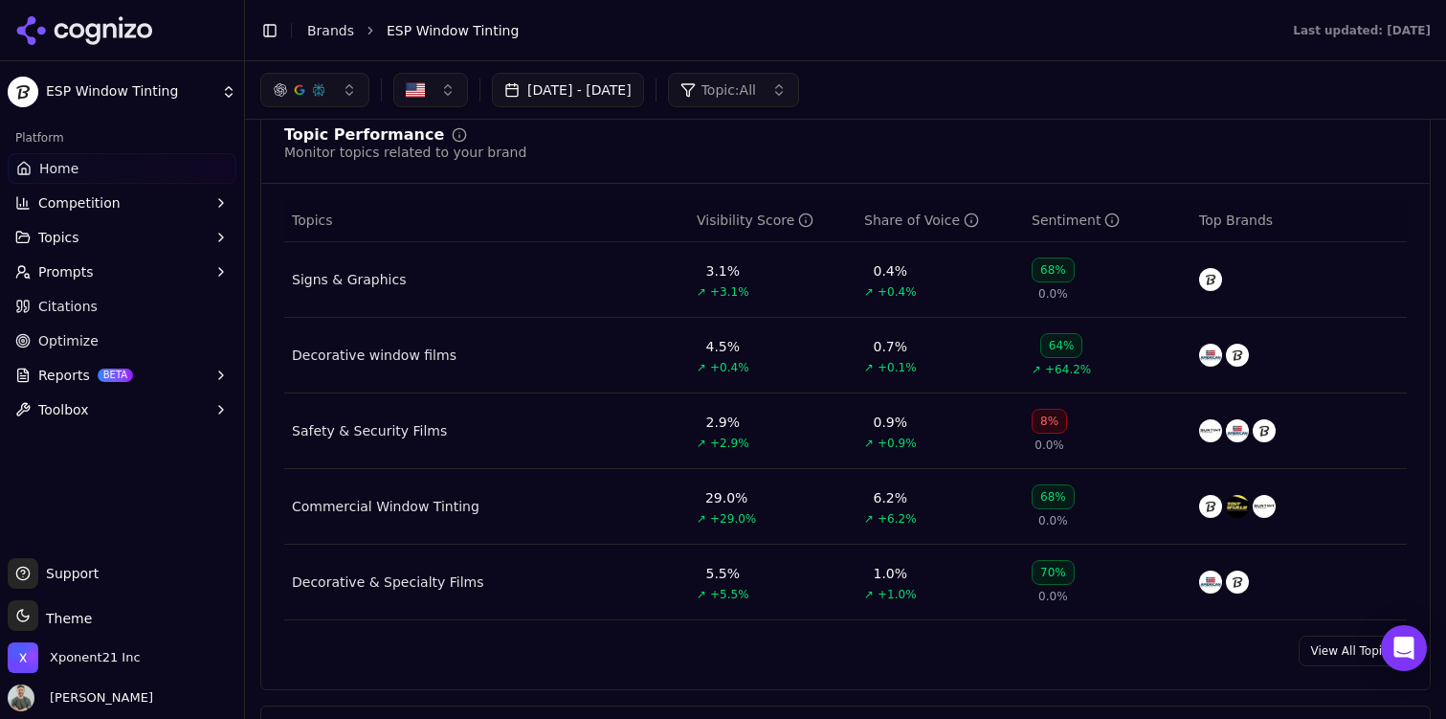
scroll to position [0, 0]
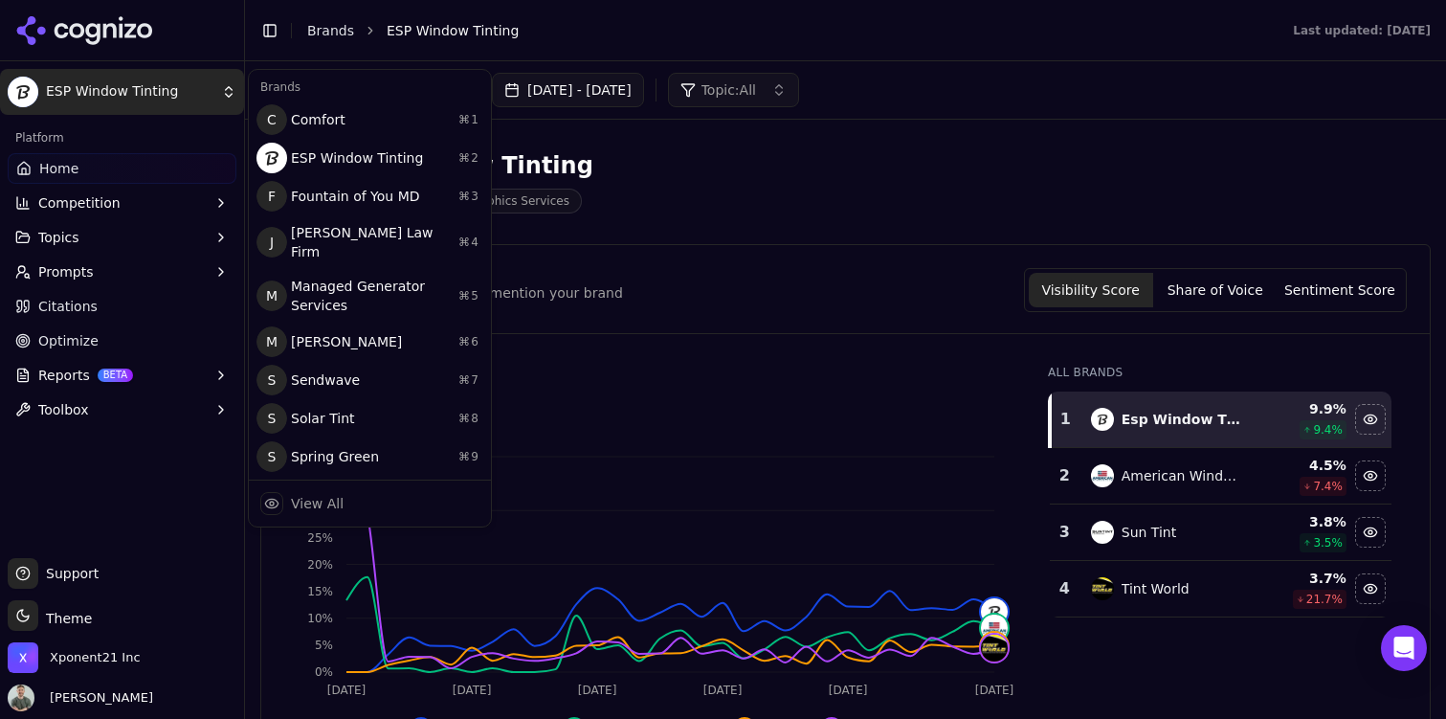
click at [178, 76] on html "ESP Window Tinting Platform Home Competition Topics Prompts Citations Optimize …" at bounding box center [723, 359] width 1446 height 719
click at [330, 33] on html "ESP Window Tinting Platform Home Competition Topics Prompts Citations Optimize …" at bounding box center [723, 359] width 1446 height 719
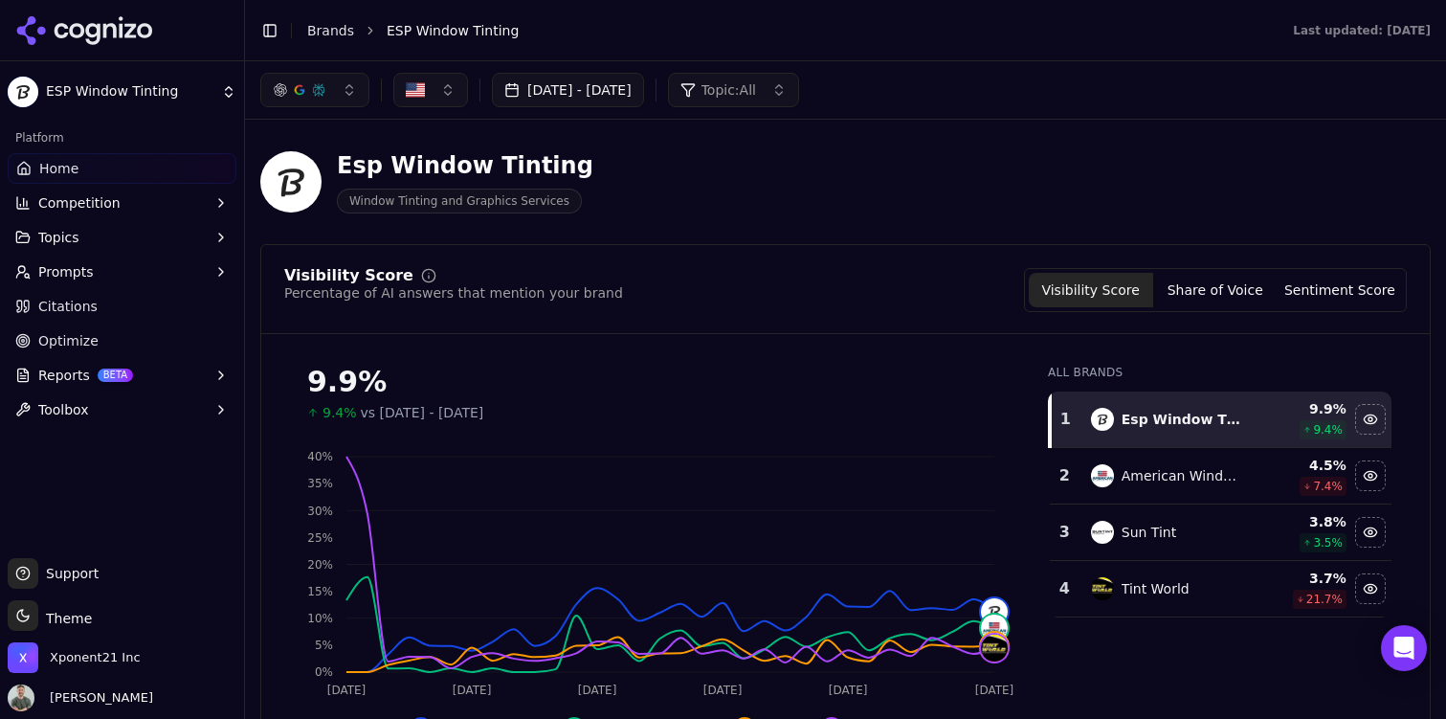
click at [326, 25] on link "Brands" at bounding box center [330, 30] width 47 height 15
